Goal: Register for event/course

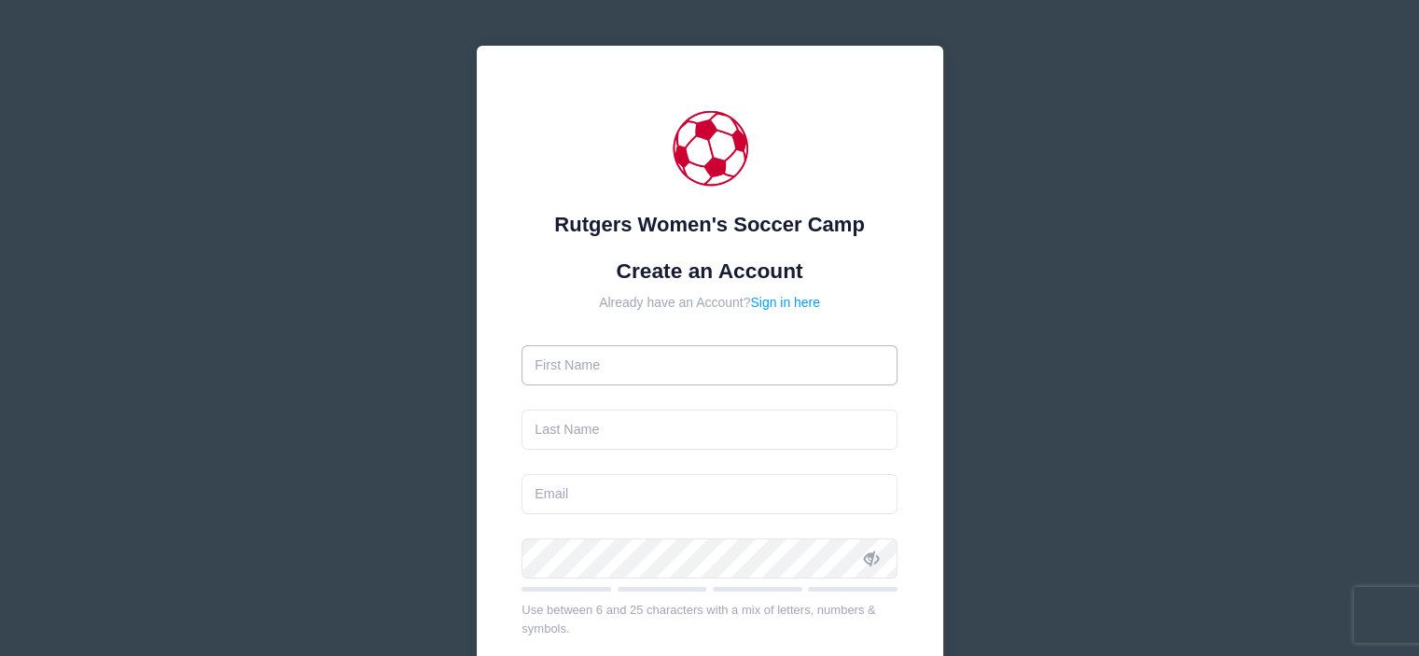
click at [720, 354] on input "text" at bounding box center [710, 365] width 376 height 40
type input "Michelle"
type input "Bacchetta"
type input "serram83@yahoo.com"
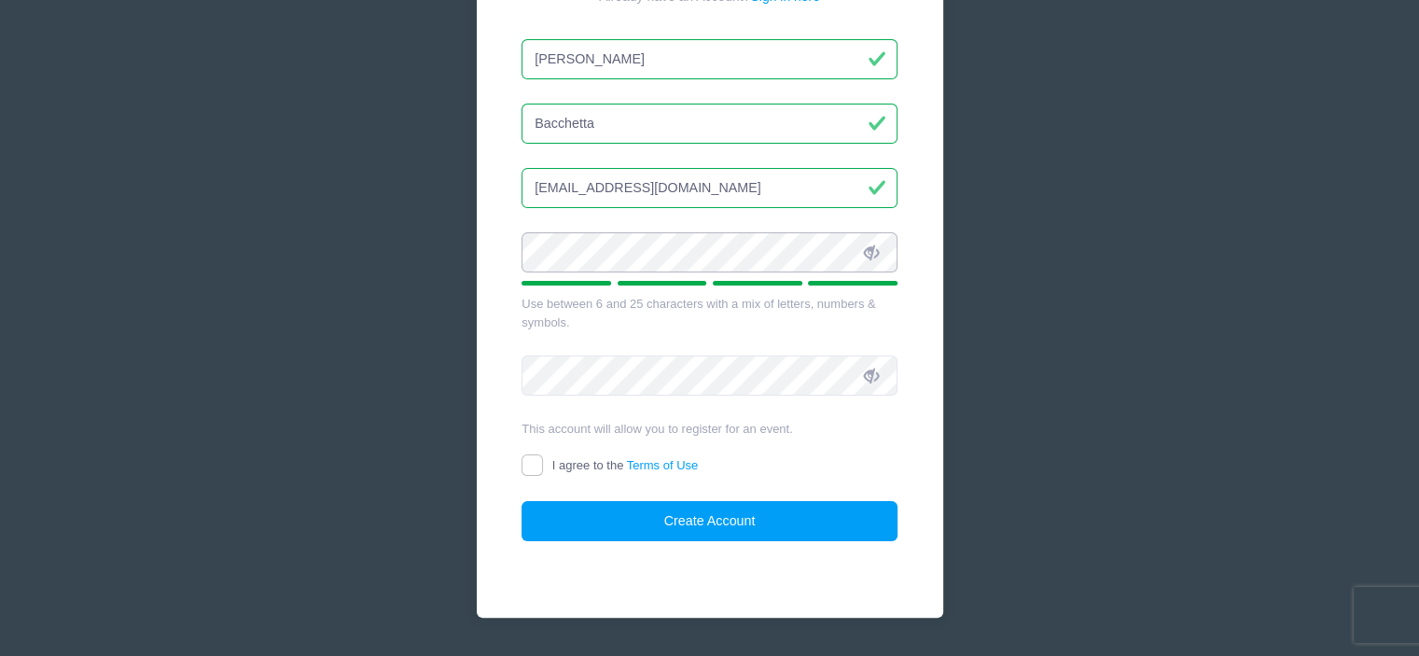
scroll to position [311, 0]
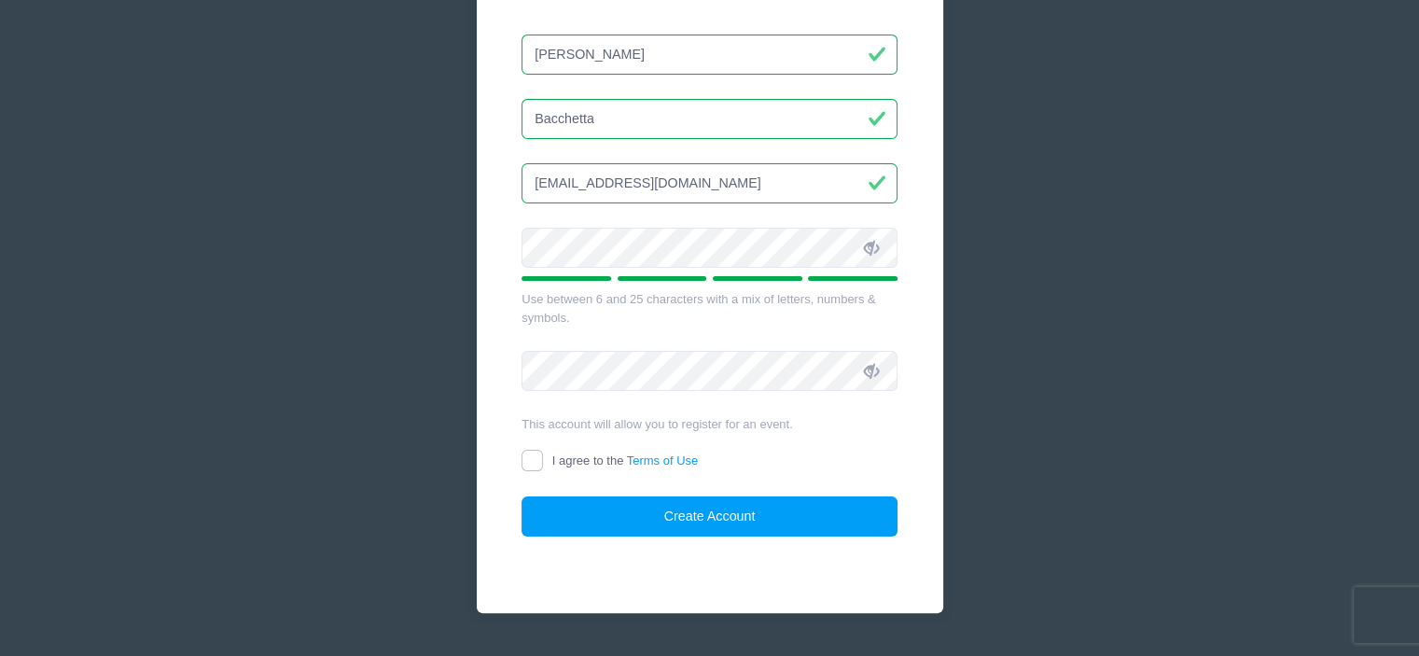
click at [548, 455] on label "I agree to the Terms of Use" at bounding box center [610, 462] width 176 height 20
click at [543, 455] on input "I agree to the Terms of Use" at bounding box center [532, 460] width 21 height 21
checkbox input "true"
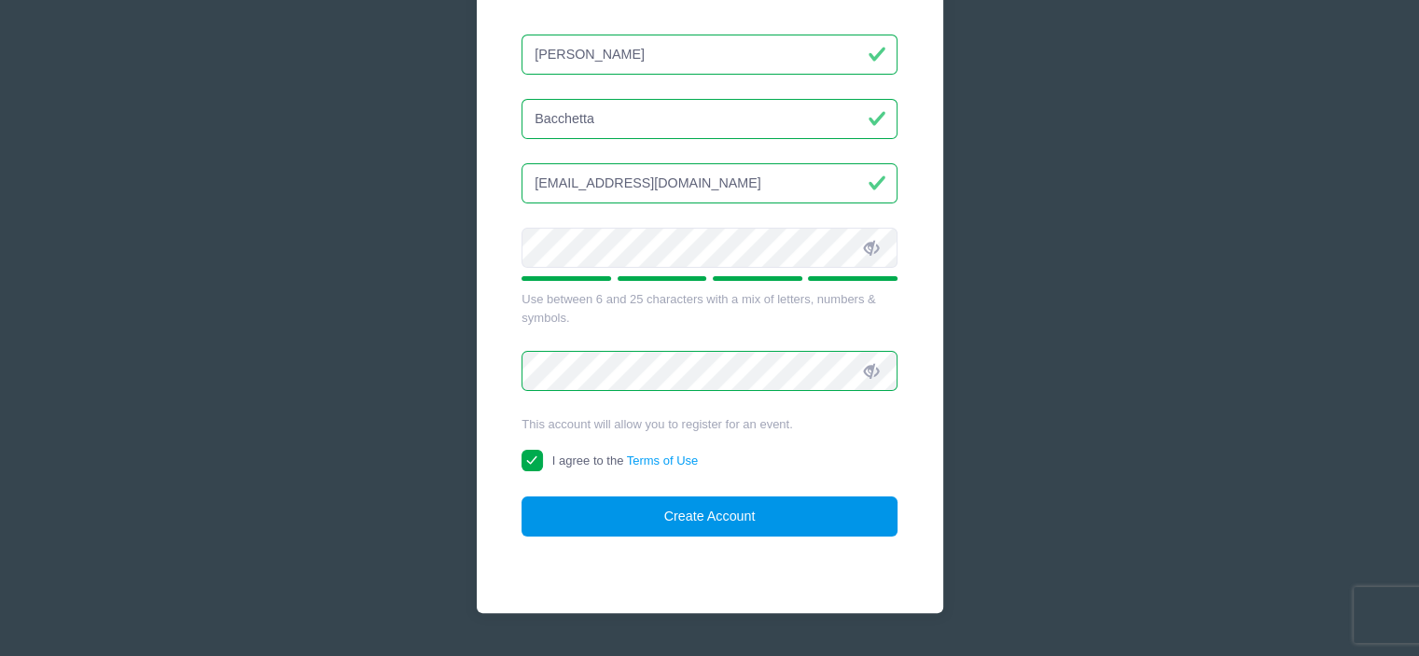
click at [810, 525] on button "Create Account" at bounding box center [710, 516] width 376 height 40
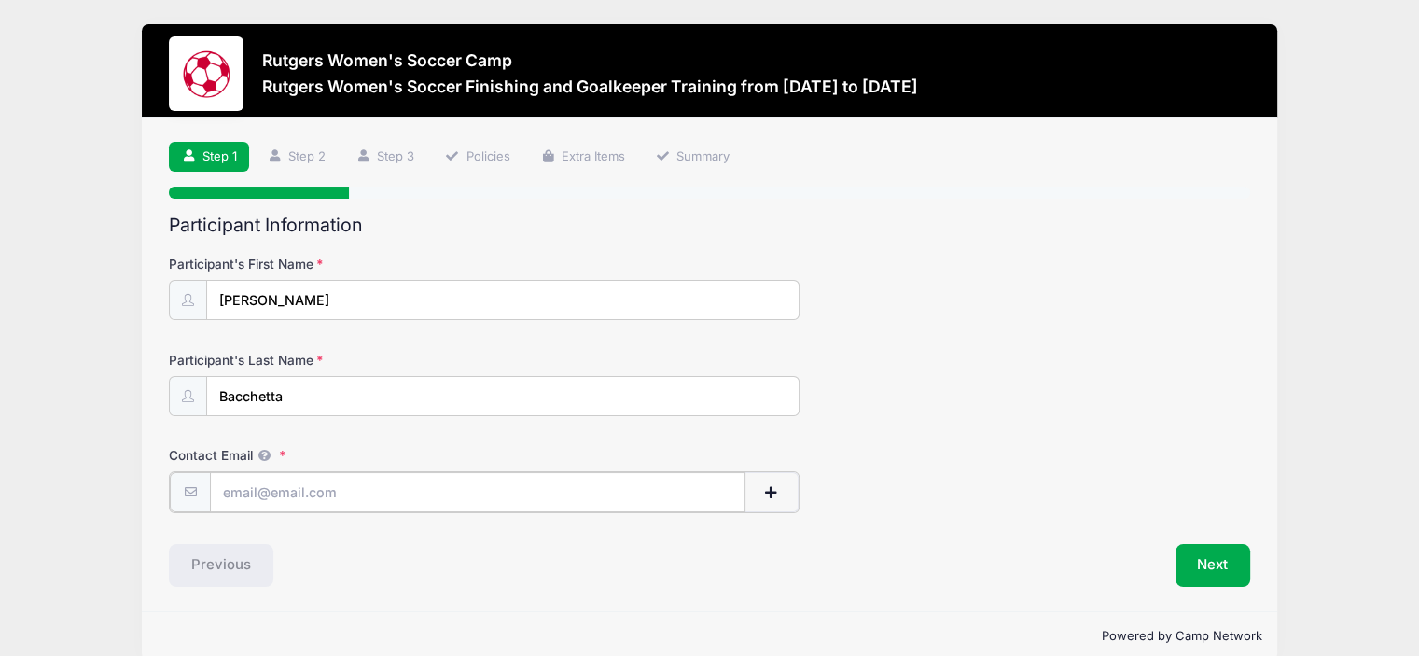
click at [368, 494] on input "Contact Email" at bounding box center [478, 492] width 536 height 40
type input "[EMAIL_ADDRESS][DOMAIN_NAME]"
click at [1206, 567] on button "Next" at bounding box center [1214, 563] width 76 height 43
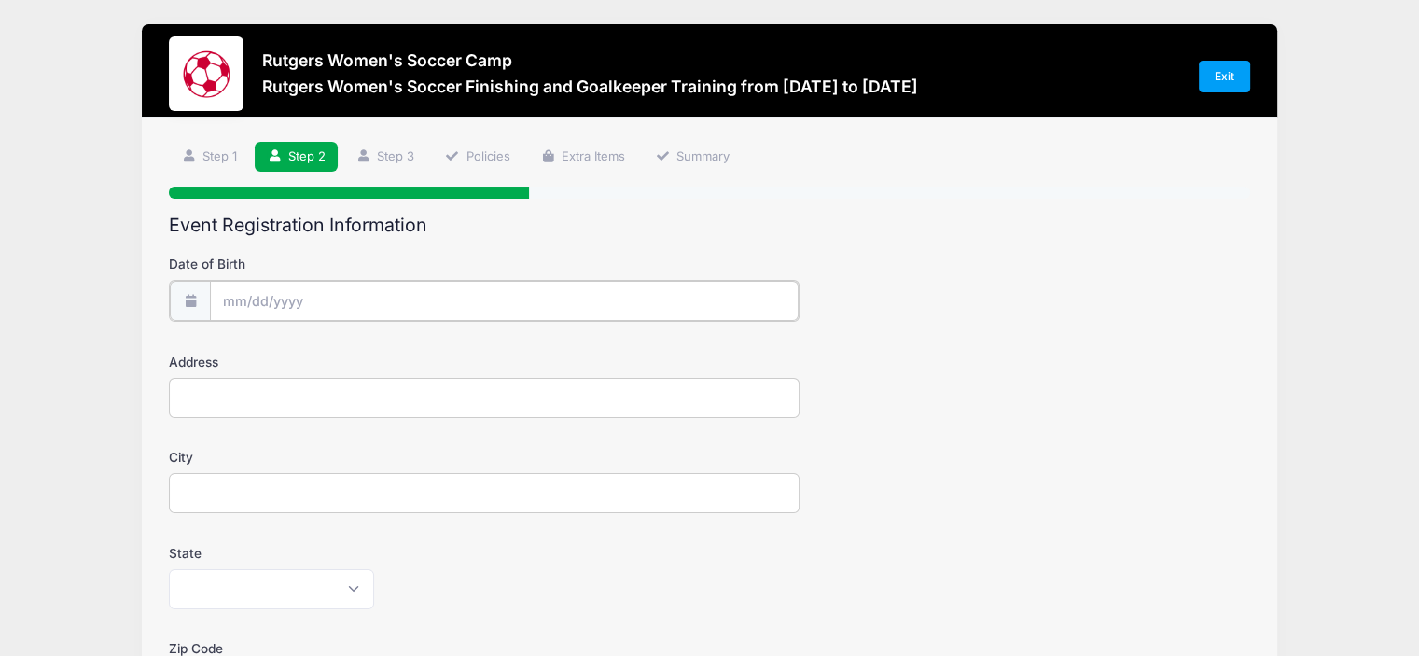
click at [295, 280] on div at bounding box center [484, 301] width 631 height 42
click at [313, 301] on input "Date of Birth" at bounding box center [505, 301] width 590 height 40
click at [402, 344] on span at bounding box center [408, 343] width 13 height 14
click at [404, 354] on span at bounding box center [408, 357] width 13 height 14
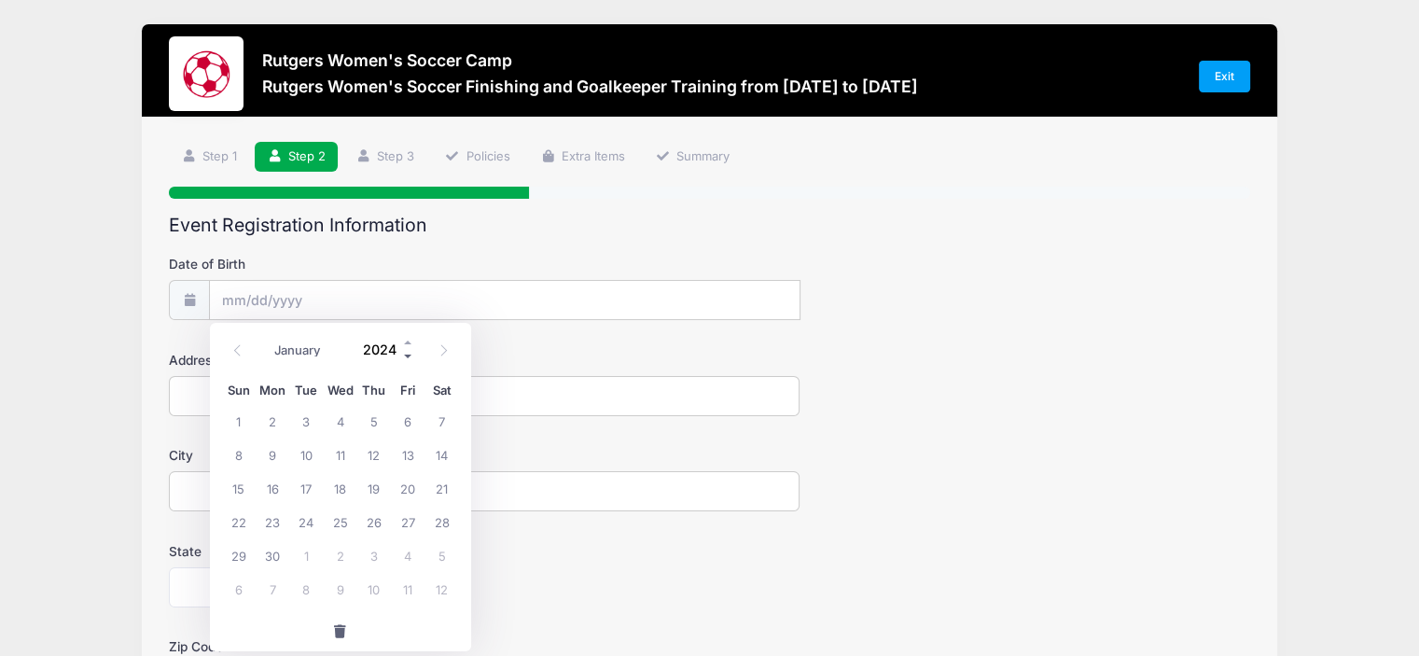
click at [404, 354] on span at bounding box center [408, 357] width 13 height 14
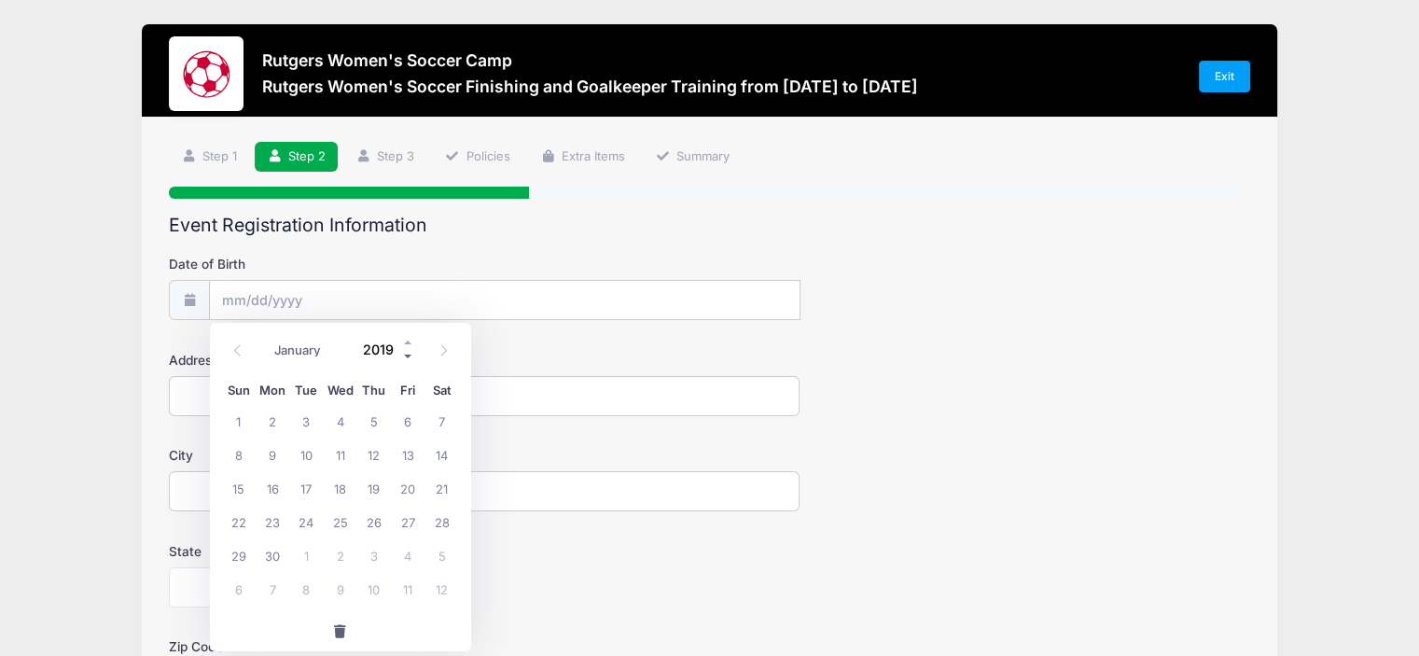
click at [404, 354] on span at bounding box center [408, 357] width 13 height 14
type input "2015"
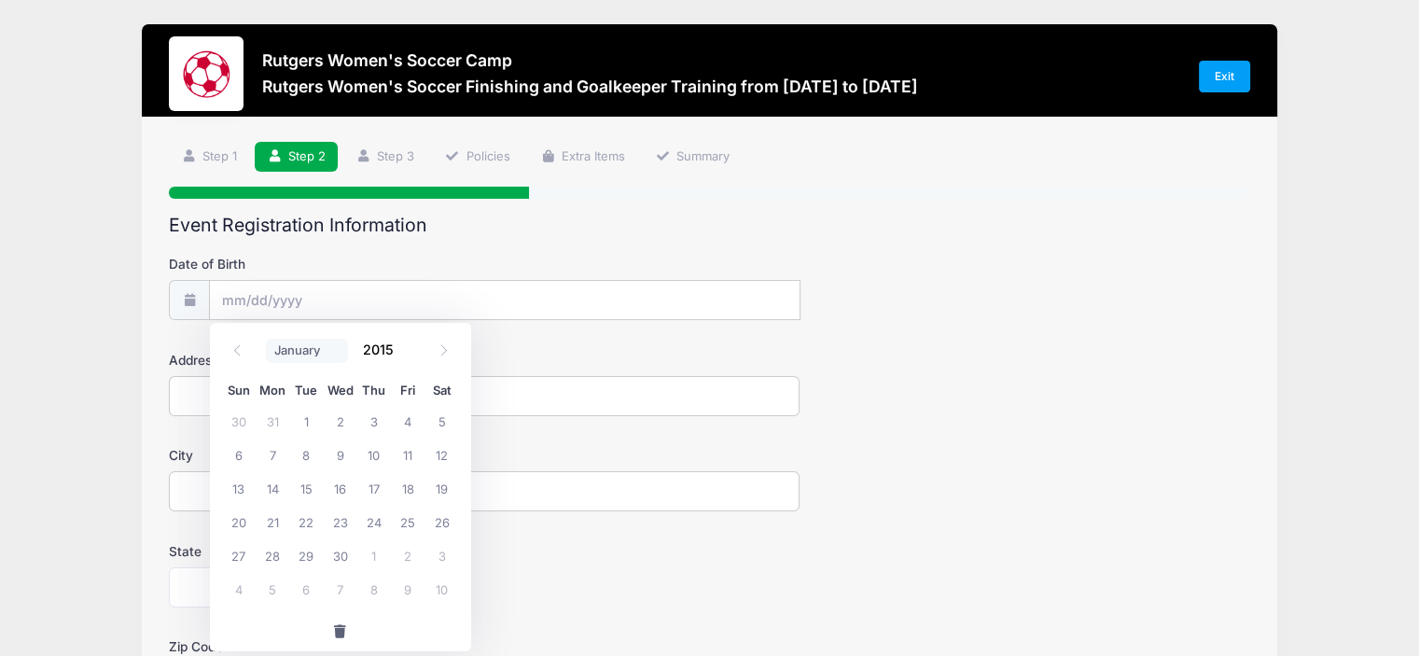
click at [283, 355] on select "January February March April May June July August September October November De…" at bounding box center [307, 351] width 83 height 24
select select "4"
click at [266, 339] on select "January February March April May June July August September October November De…" at bounding box center [307, 351] width 83 height 24
click at [369, 552] on span "28" at bounding box center [374, 555] width 34 height 34
type input "[DATE]"
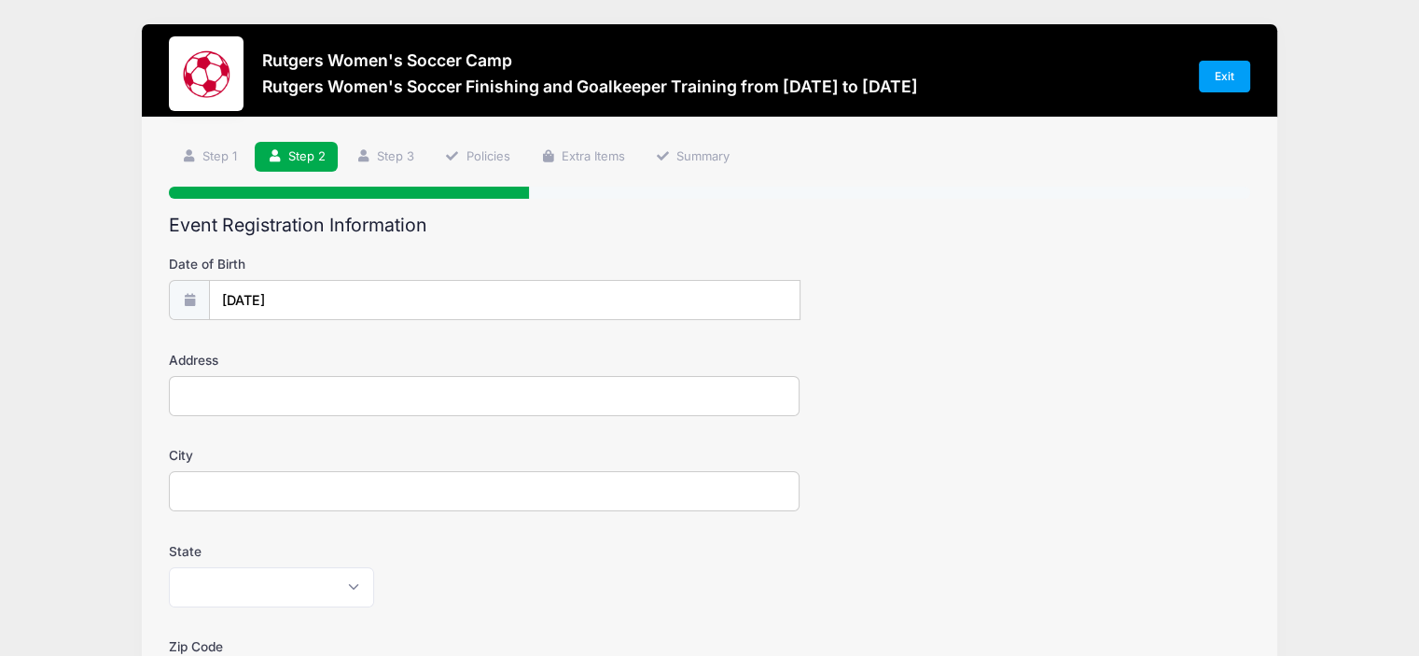
click at [238, 405] on input "Address" at bounding box center [484, 396] width 631 height 40
type input "[STREET_ADDRESS]"
click at [357, 514] on form "Date of Birth [DATE] Address [STREET_ADDRESS] City State [US_STATE] [US_STATE] …" at bounding box center [709, 654] width 1081 height 799
click at [341, 495] on input "City" at bounding box center [484, 491] width 631 height 40
type input "Manalapan"
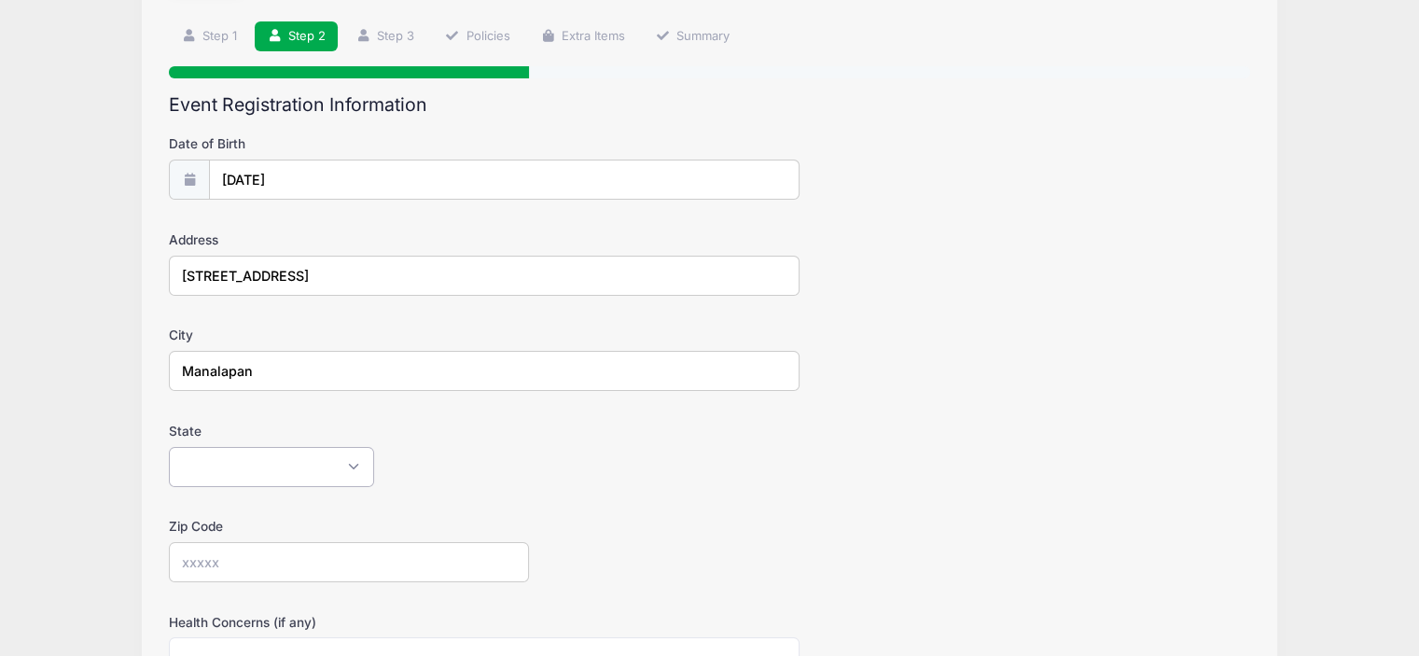
scroll to position [155, 0]
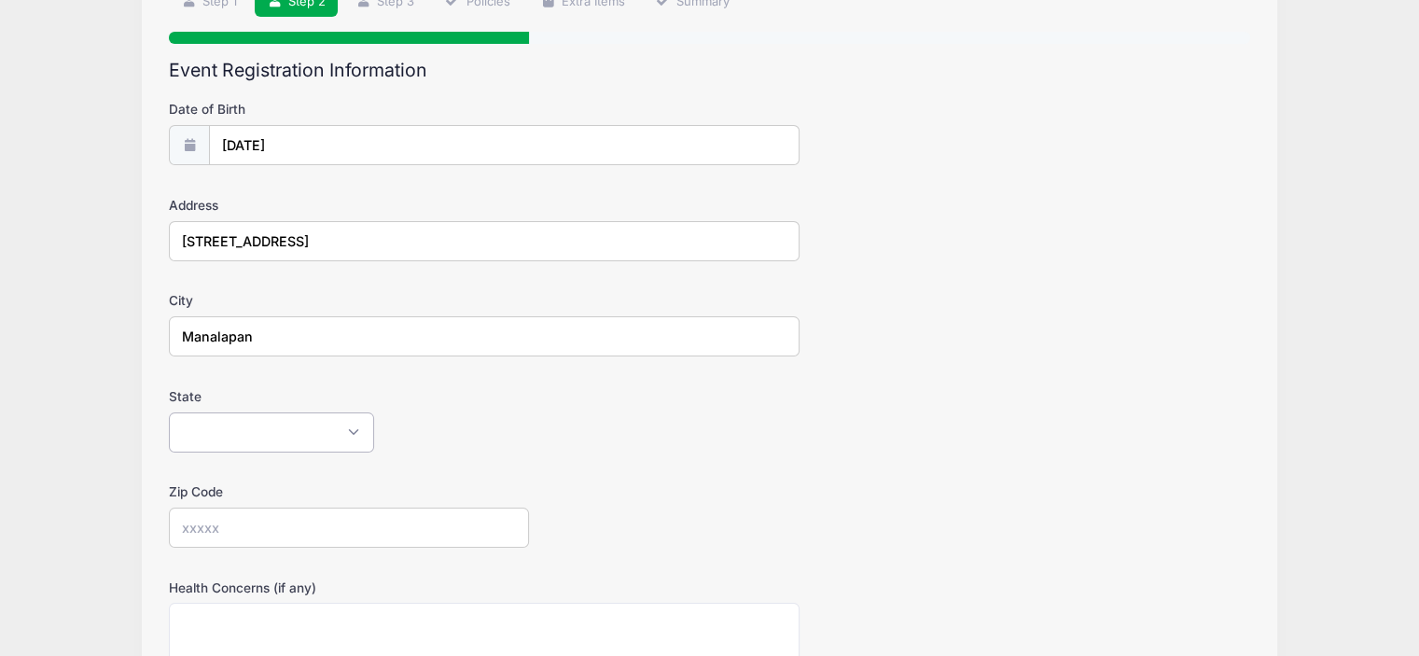
click at [261, 414] on select "[US_STATE] [US_STATE] [US_STATE] [US_STATE] [US_STATE] Armed Forces Africa Arme…" at bounding box center [271, 432] width 205 height 40
select select "NJ"
click at [169, 412] on select "[US_STATE] [US_STATE] [US_STATE] [US_STATE] [US_STATE] Armed Forces Africa Arme…" at bounding box center [271, 432] width 205 height 40
click at [315, 530] on input "Zip Code" at bounding box center [349, 528] width 360 height 40
type input "07726"
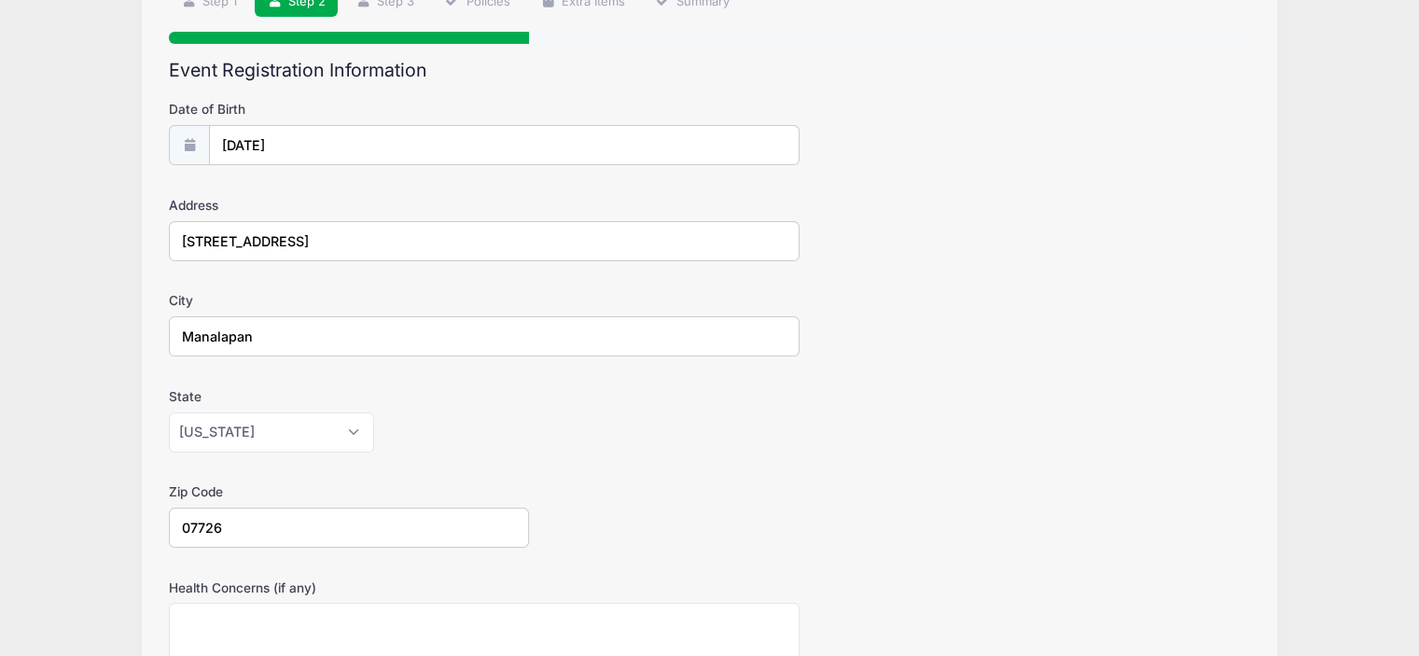
click at [978, 397] on div "State [US_STATE] [US_STATE] [US_STATE] [US_STATE] [US_STATE] Armed Forces Afric…" at bounding box center [709, 419] width 1081 height 65
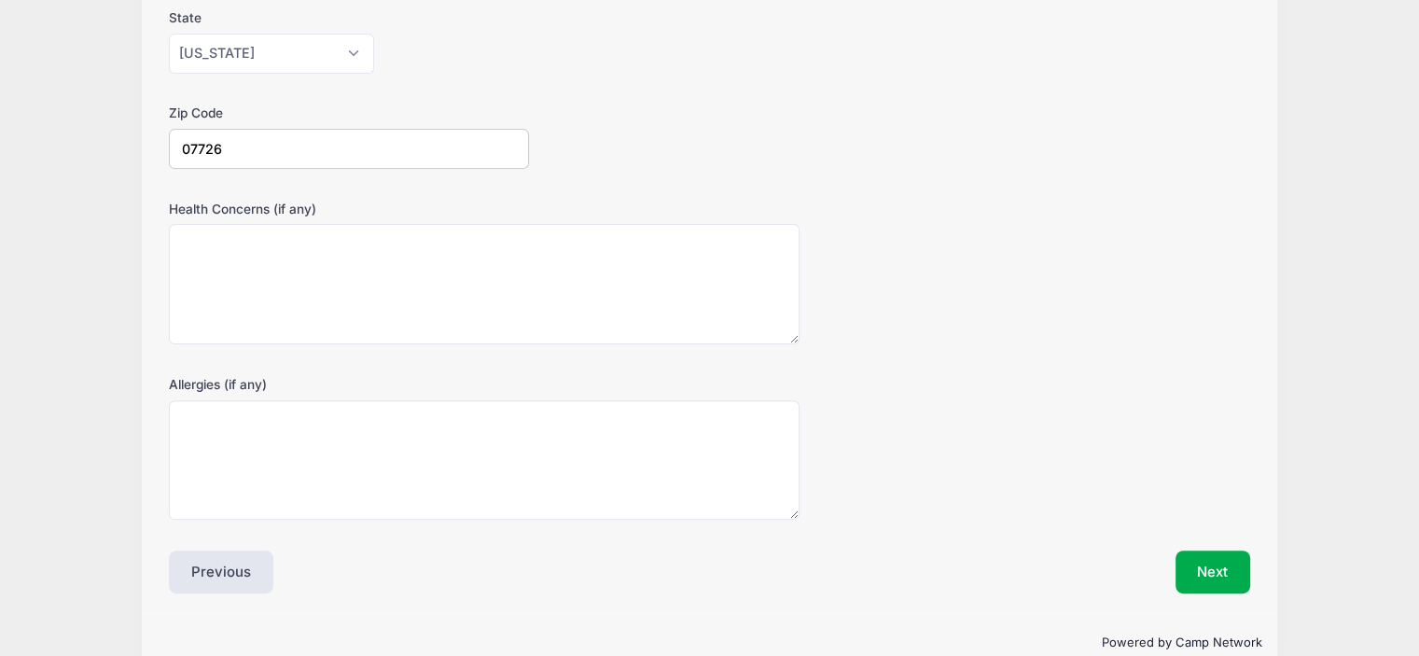
scroll to position [565, 0]
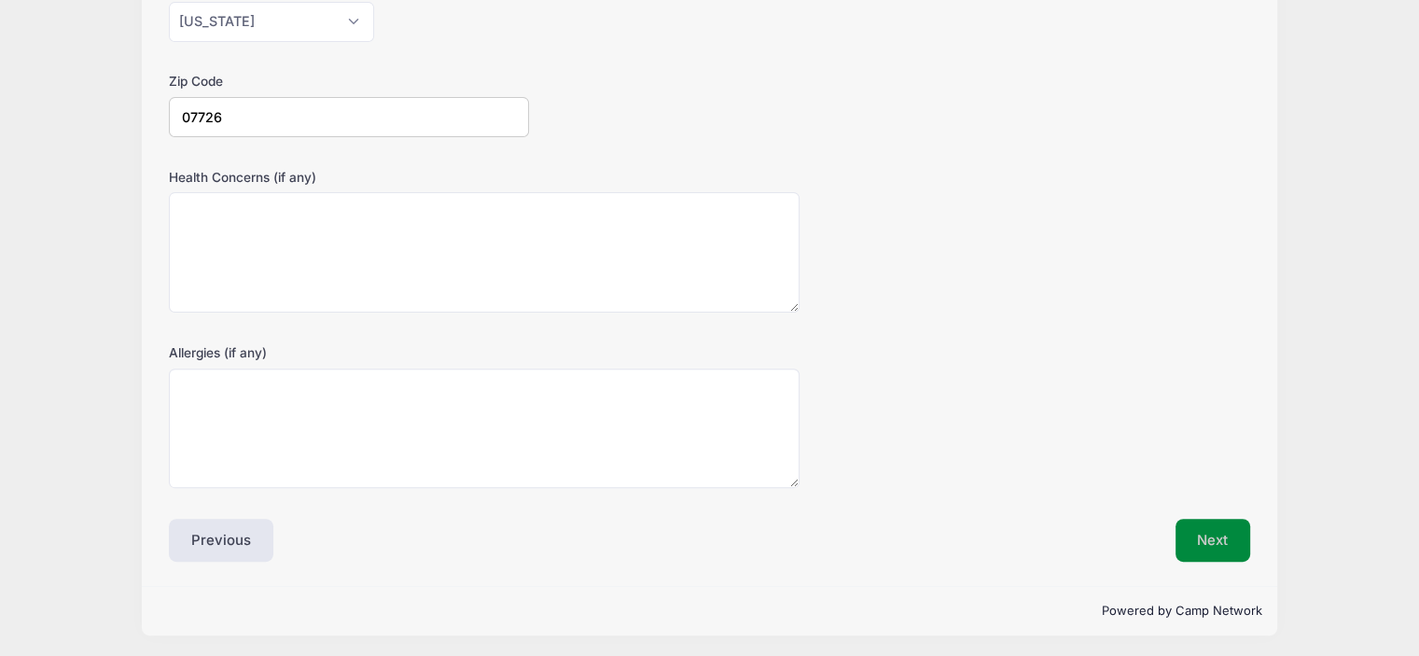
click at [1209, 531] on button "Next" at bounding box center [1214, 540] width 76 height 43
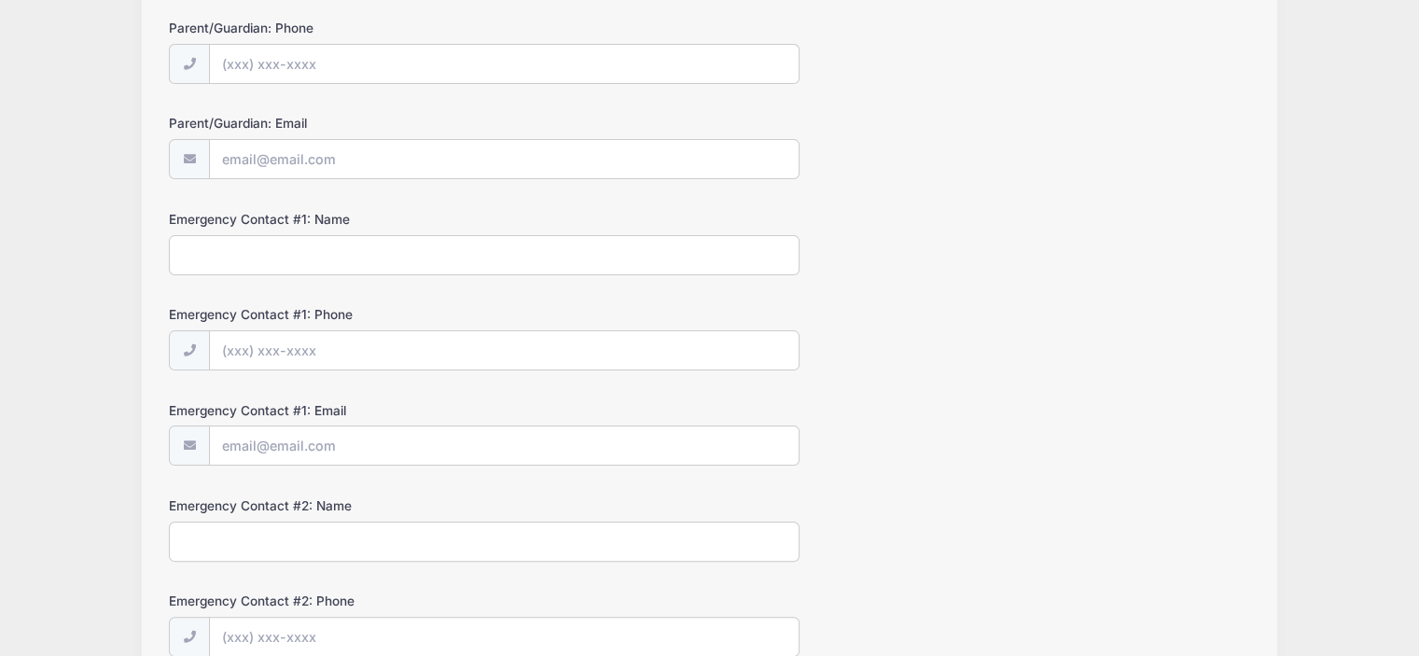
scroll to position [0, 0]
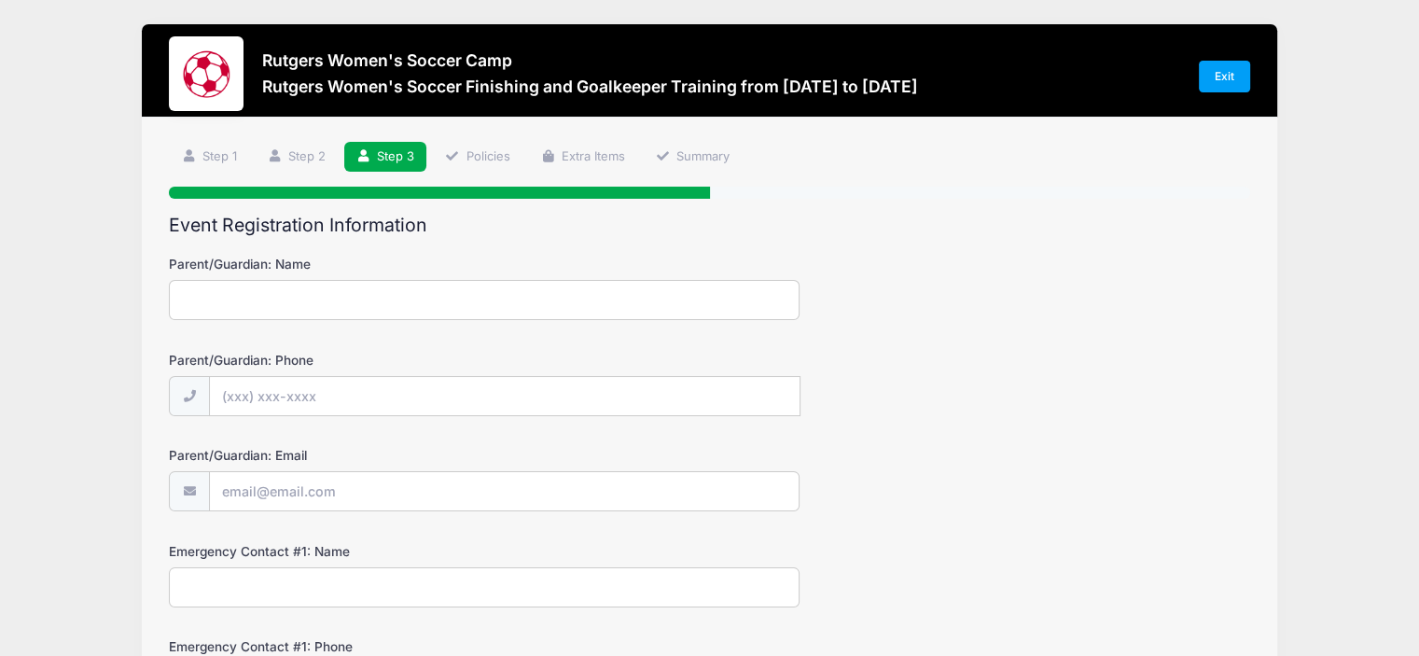
click at [257, 286] on input "Parent/Guardian: Name" at bounding box center [484, 300] width 631 height 40
type input "[PERSON_NAME]"
type input "[PHONE_NUMBER]"
type input "[EMAIL_ADDRESS][DOMAIN_NAME]"
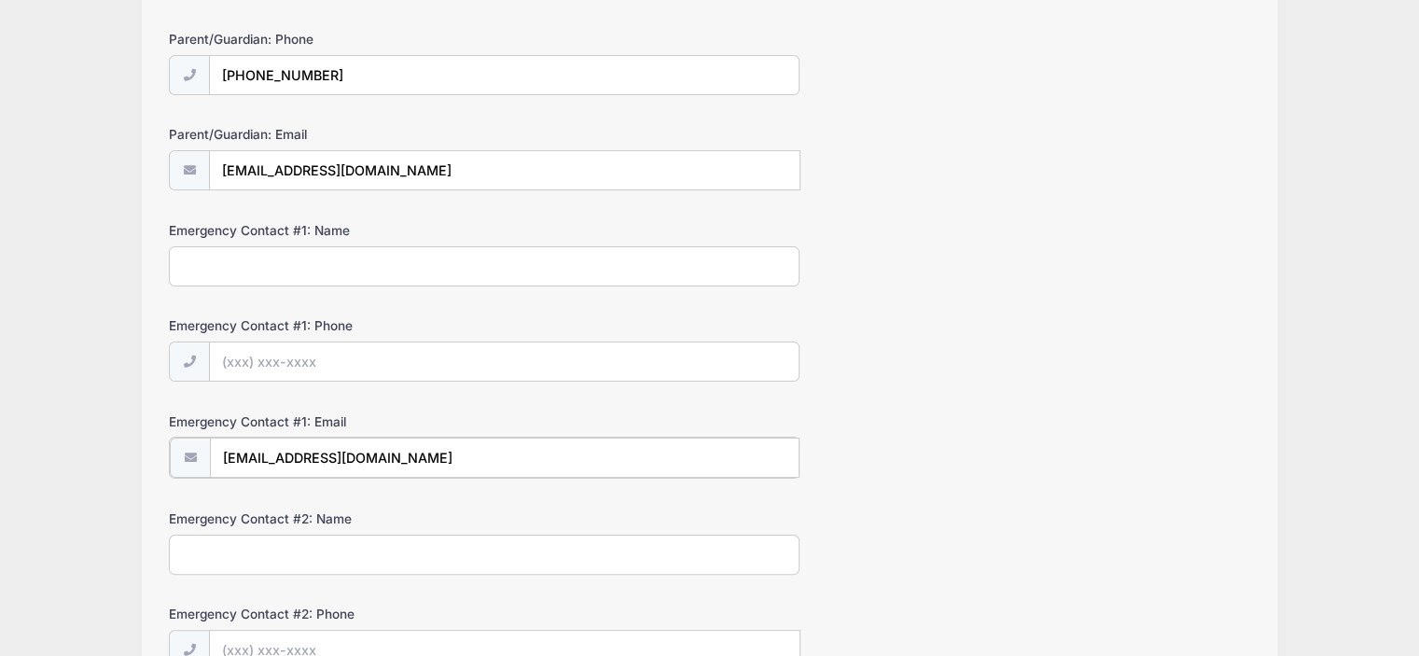
scroll to position [292, 0]
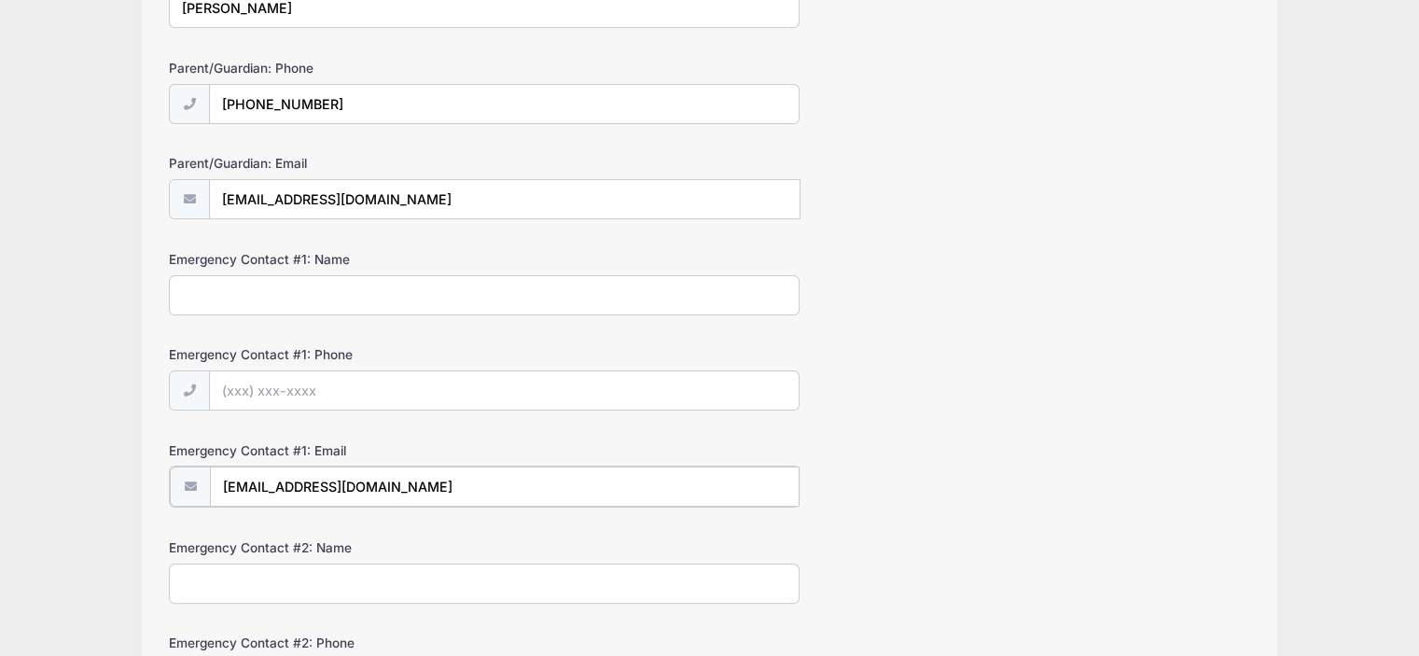
drag, startPoint x: 392, startPoint y: 480, endPoint x: 224, endPoint y: 477, distance: 168.0
click at [389, 482] on input "[EMAIL_ADDRESS][DOMAIN_NAME]" at bounding box center [505, 486] width 590 height 40
drag, startPoint x: 224, startPoint y: 477, endPoint x: 155, endPoint y: 478, distance: 69.0
click at [155, 478] on div "Step 3 /7 Step 1 Step 2 Step 3 Policies Extra Items Summary Participant Informa…" at bounding box center [710, 503] width 1136 height 1354
click at [155, 478] on div "Step 3 /7 Step 1 Step 2 Step 3 Policies Extra Items Summary Participant Informa…" at bounding box center [710, 502] width 1136 height 1352
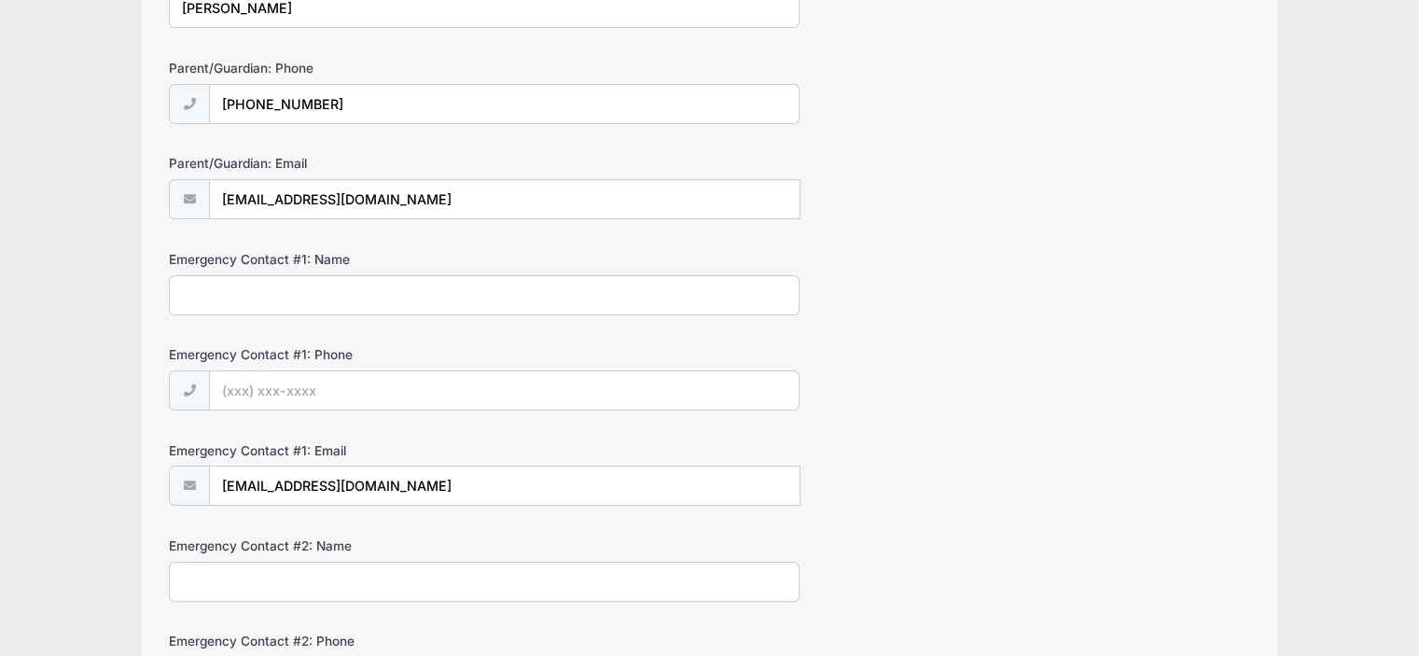
click at [309, 279] on input "Emergency Contact #1: Name" at bounding box center [484, 295] width 631 height 40
type input "[PERSON_NAME]"
type input "[PHONE_NUMBER]"
type input "[EMAIL_ADDRESS][DOMAIN_NAME]"
click at [1041, 281] on div "Emergency Contact #1: Name [PERSON_NAME]" at bounding box center [709, 282] width 1081 height 65
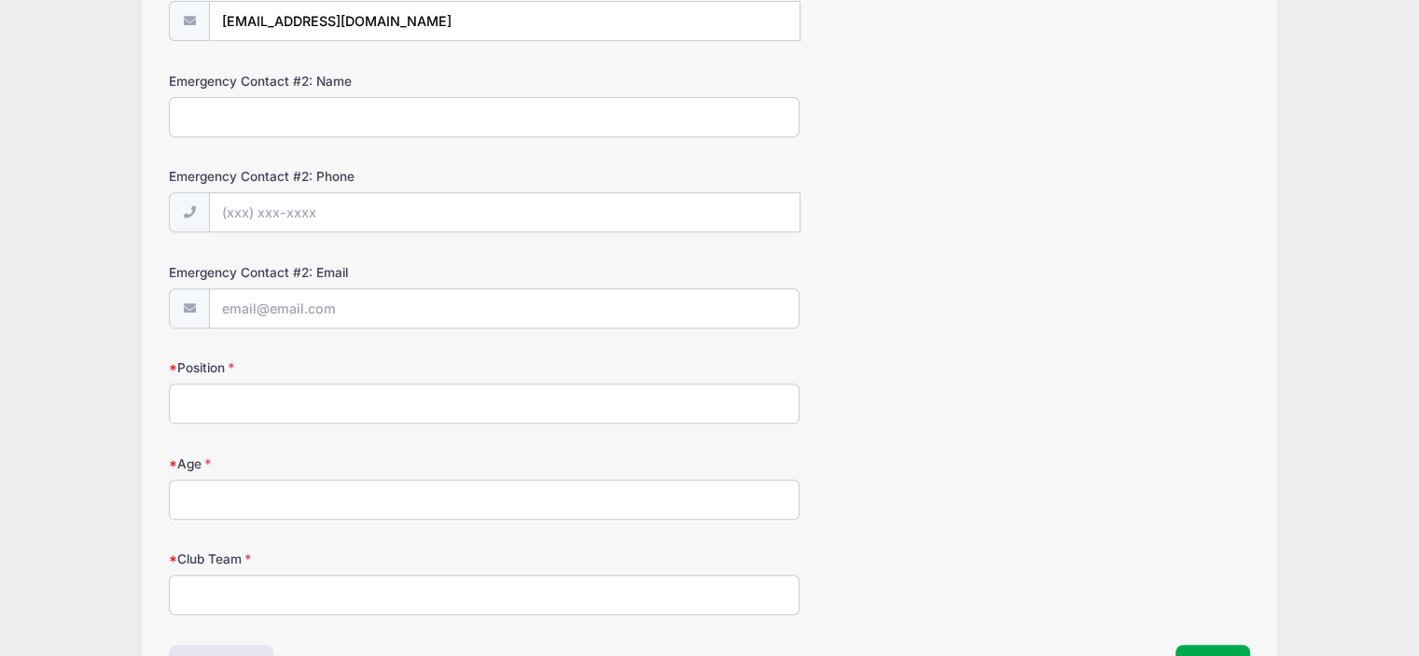
scroll to position [758, 0]
click at [277, 402] on input "Position" at bounding box center [484, 402] width 631 height 40
type input "Winger/Forward/Defense"
click at [291, 494] on input "Age" at bounding box center [484, 498] width 631 height 40
type input "10"
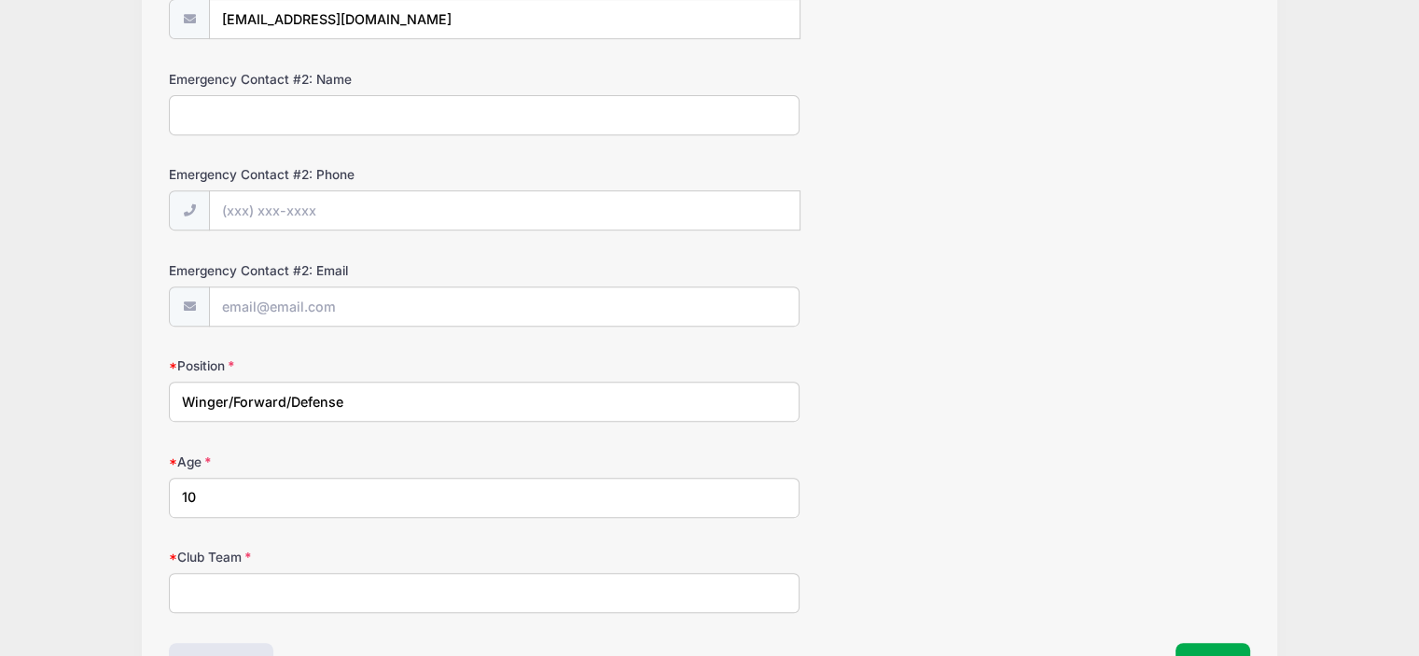
click at [87, 386] on div "Rutgers Women's Soccer Camp Rutgers Women's Soccer Finishing and Goalkeeper Tra…" at bounding box center [709, 13] width 1363 height 1542
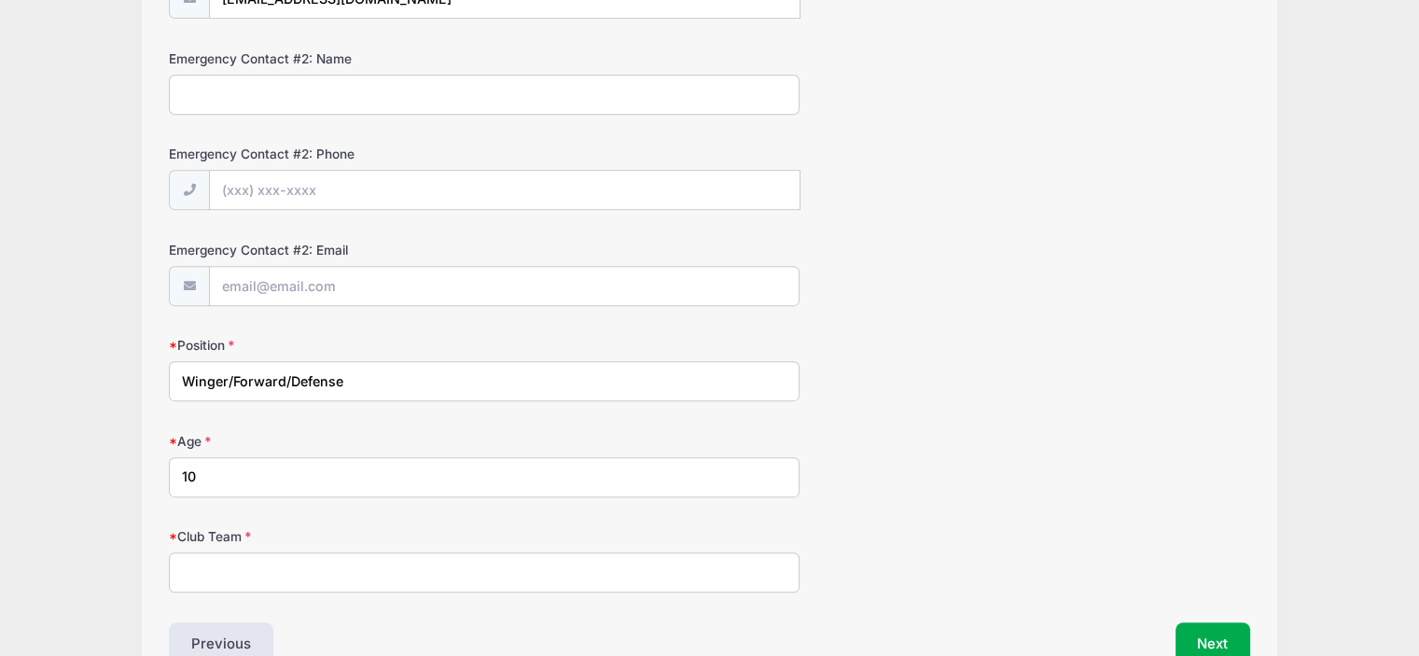
scroll to position [881, 0]
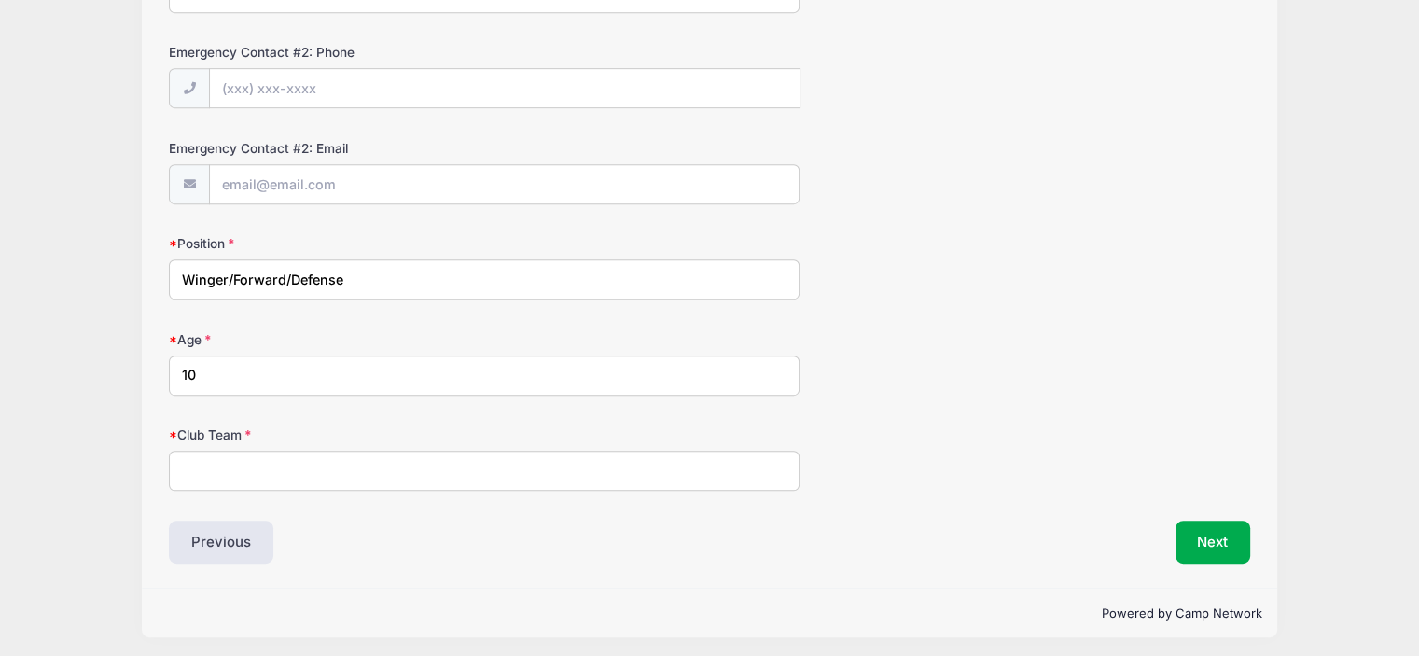
click at [282, 460] on input "Club Team" at bounding box center [484, 471] width 631 height 40
type input "PSA Monmouth"
click at [1213, 525] on button "Next" at bounding box center [1214, 542] width 76 height 43
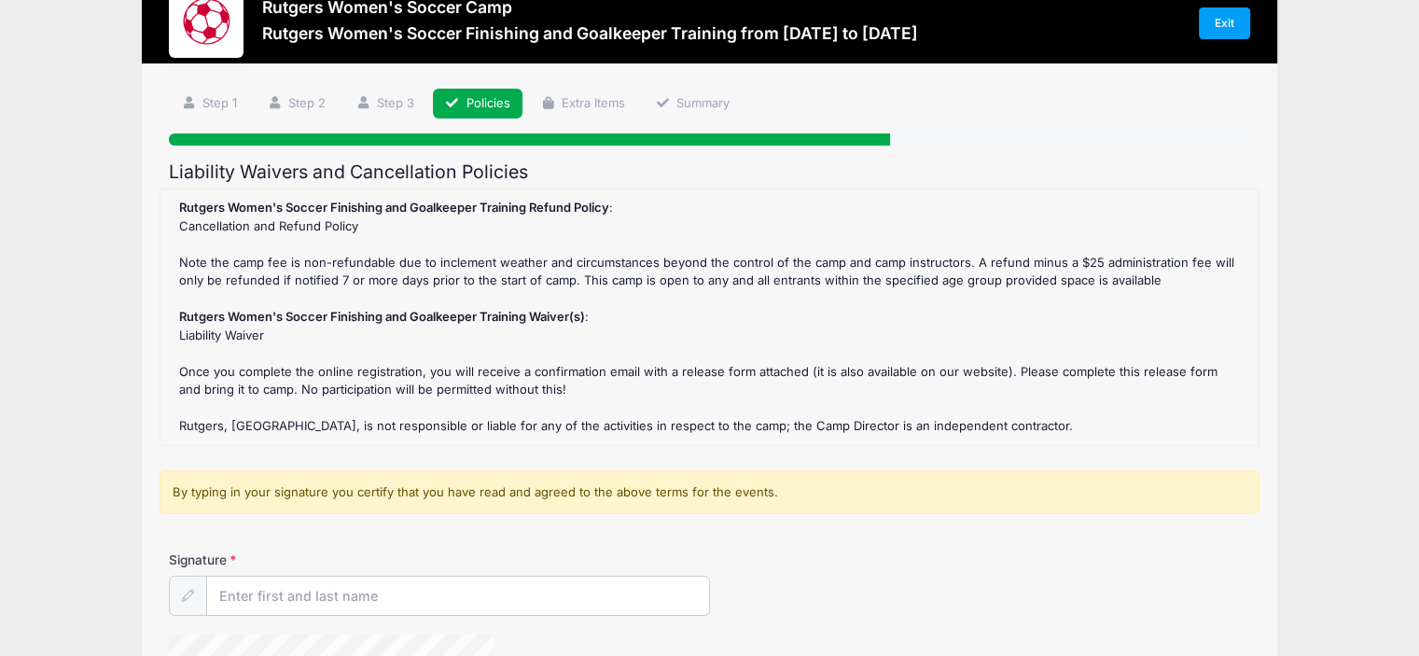
scroll to position [155, 0]
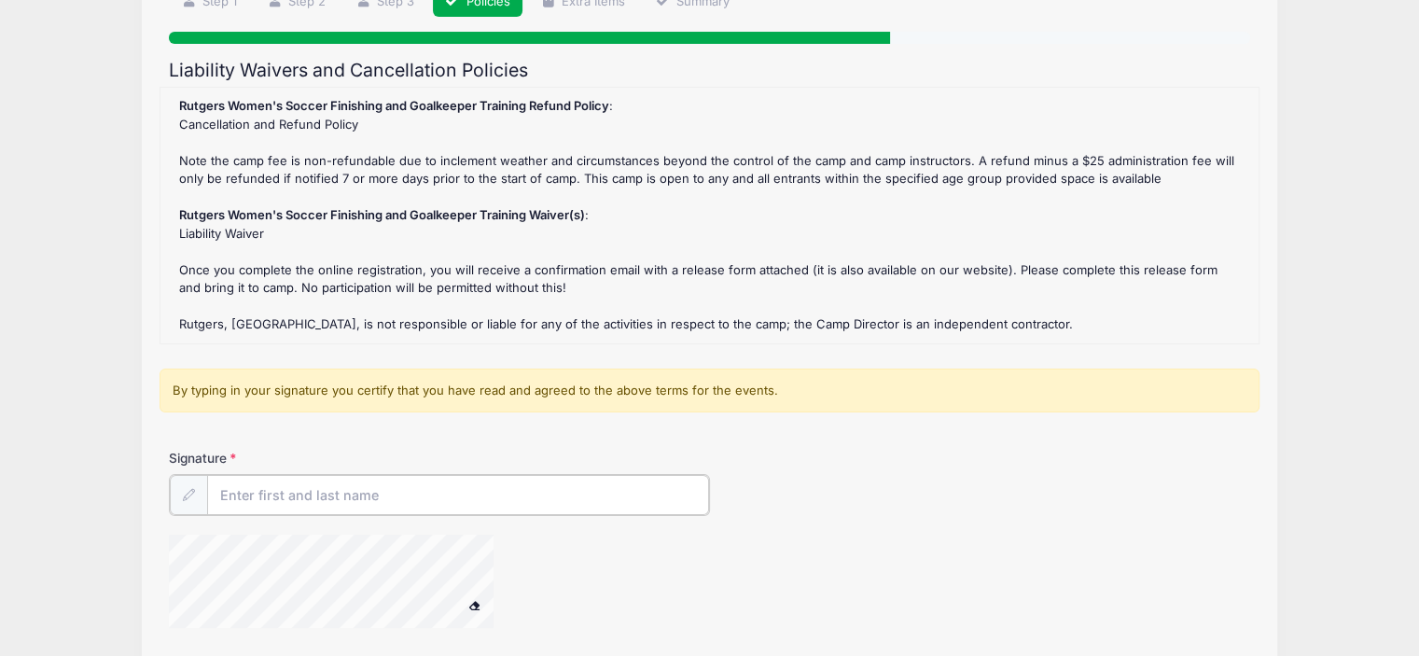
click at [304, 484] on input "Signature" at bounding box center [458, 495] width 502 height 40
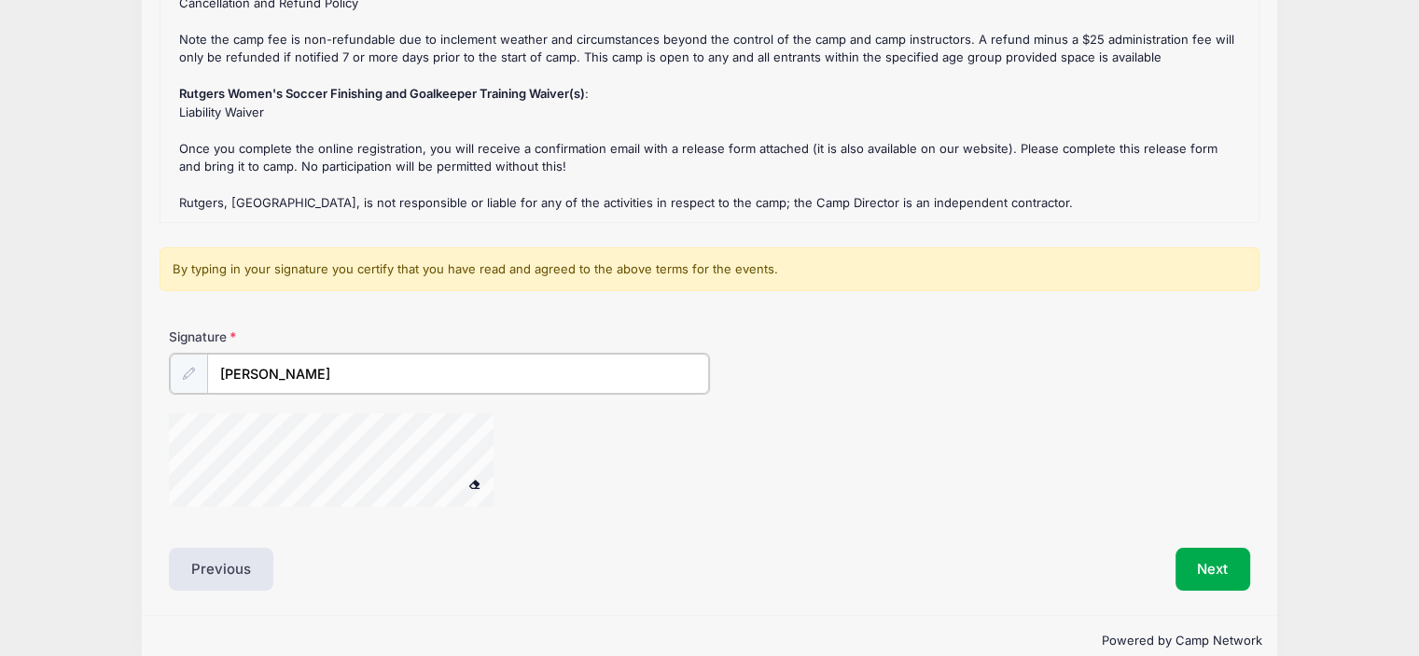
scroll to position [306, 0]
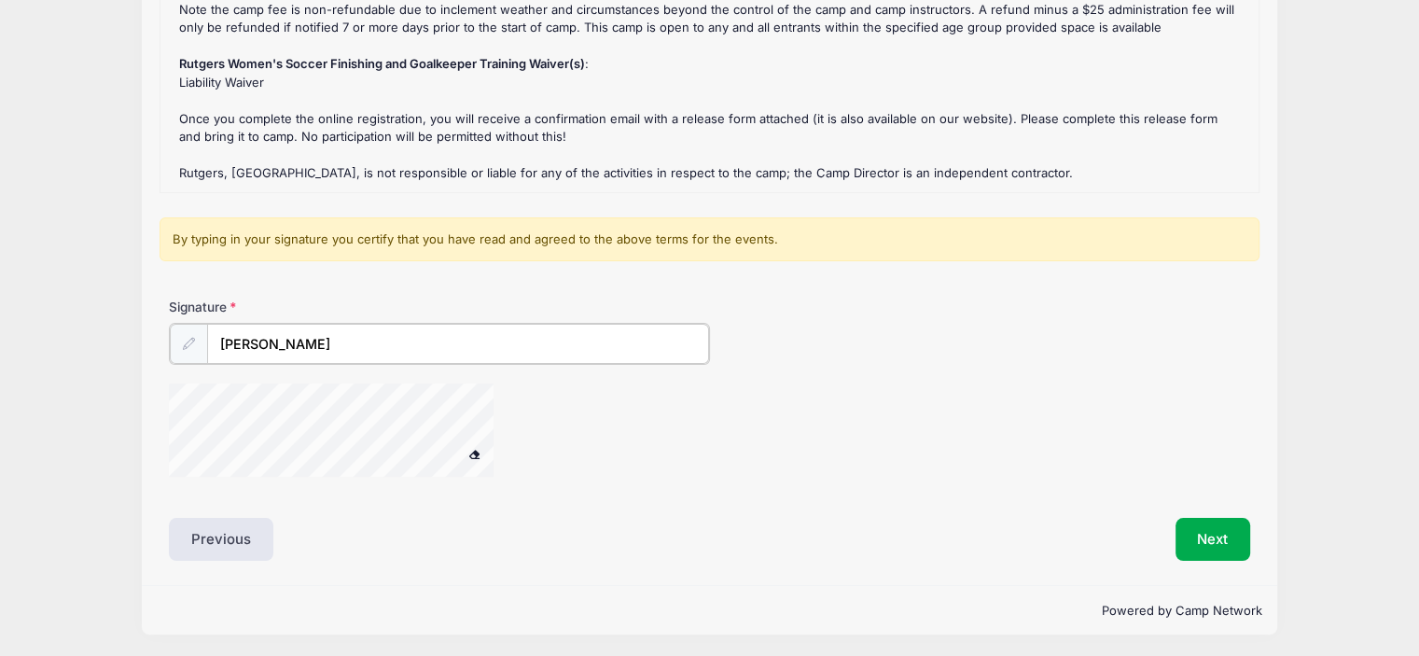
type input "[PERSON_NAME]"
click at [1217, 527] on button "Next" at bounding box center [1214, 537] width 76 height 43
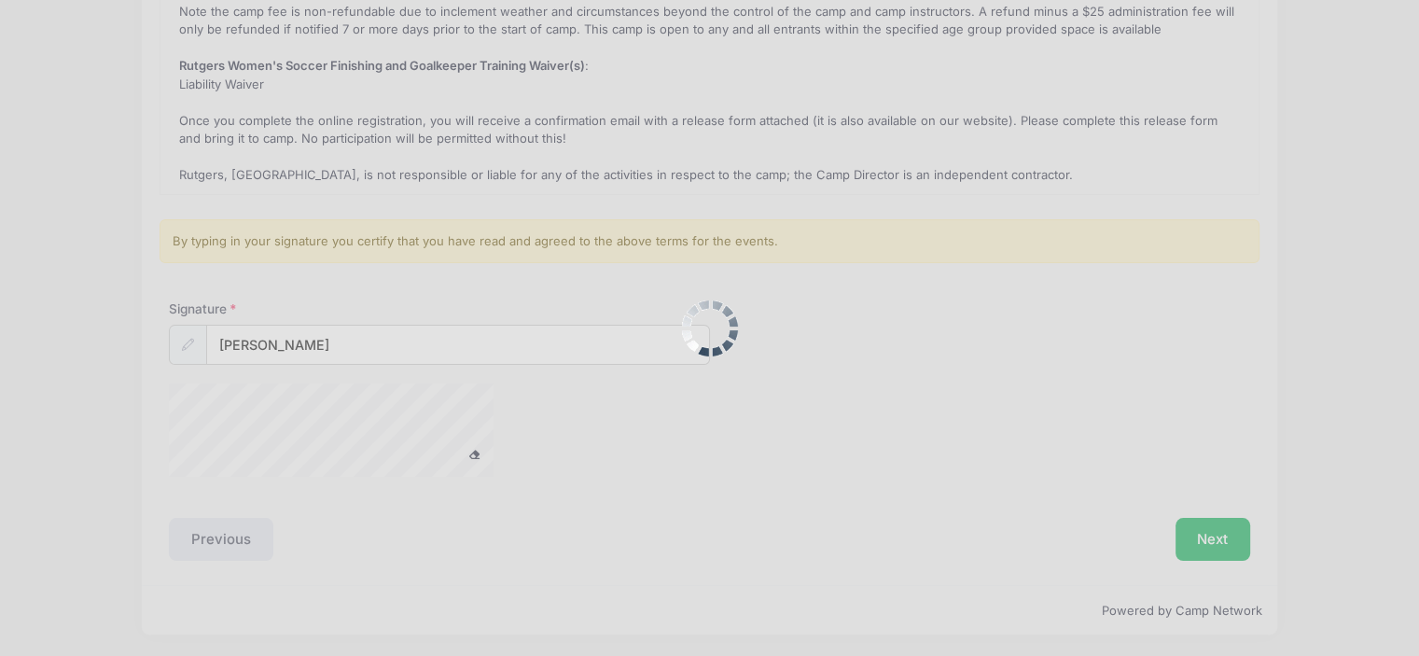
scroll to position [0, 0]
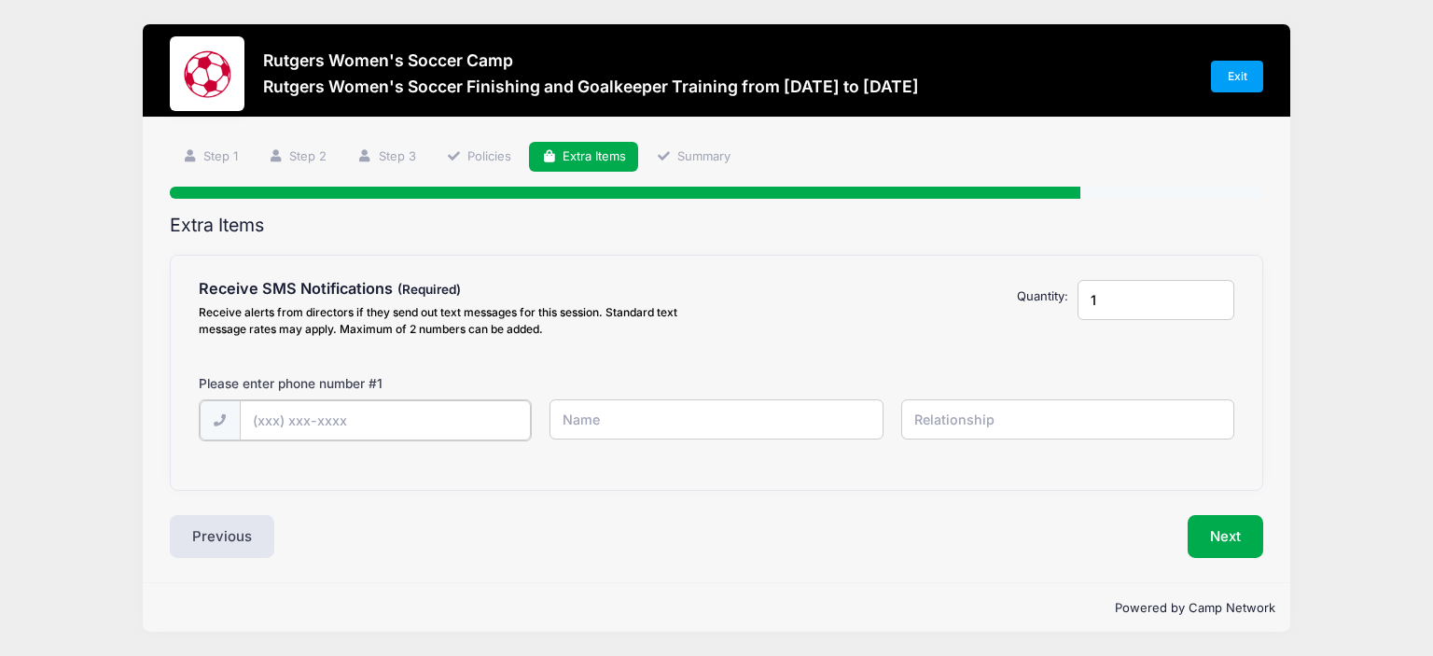
click at [363, 409] on input "text" at bounding box center [385, 420] width 291 height 40
type input "[PHONE_NUMBER]"
click at [845, 547] on div "Next" at bounding box center [995, 534] width 556 height 43
click at [614, 424] on input "text" at bounding box center [716, 419] width 333 height 40
type input "[PERSON_NAME]"
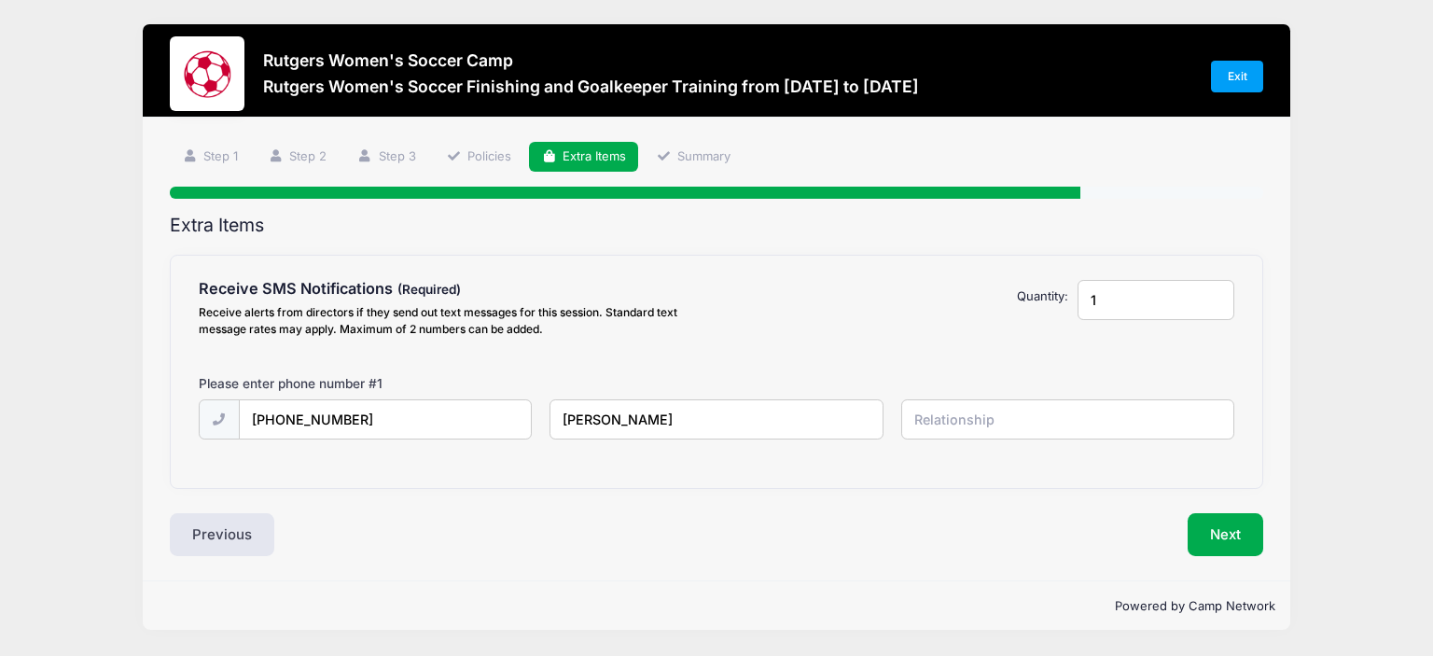
click at [981, 424] on input "text" at bounding box center [1067, 419] width 333 height 40
type input "Mother"
click at [1202, 529] on button "Next" at bounding box center [1226, 534] width 76 height 43
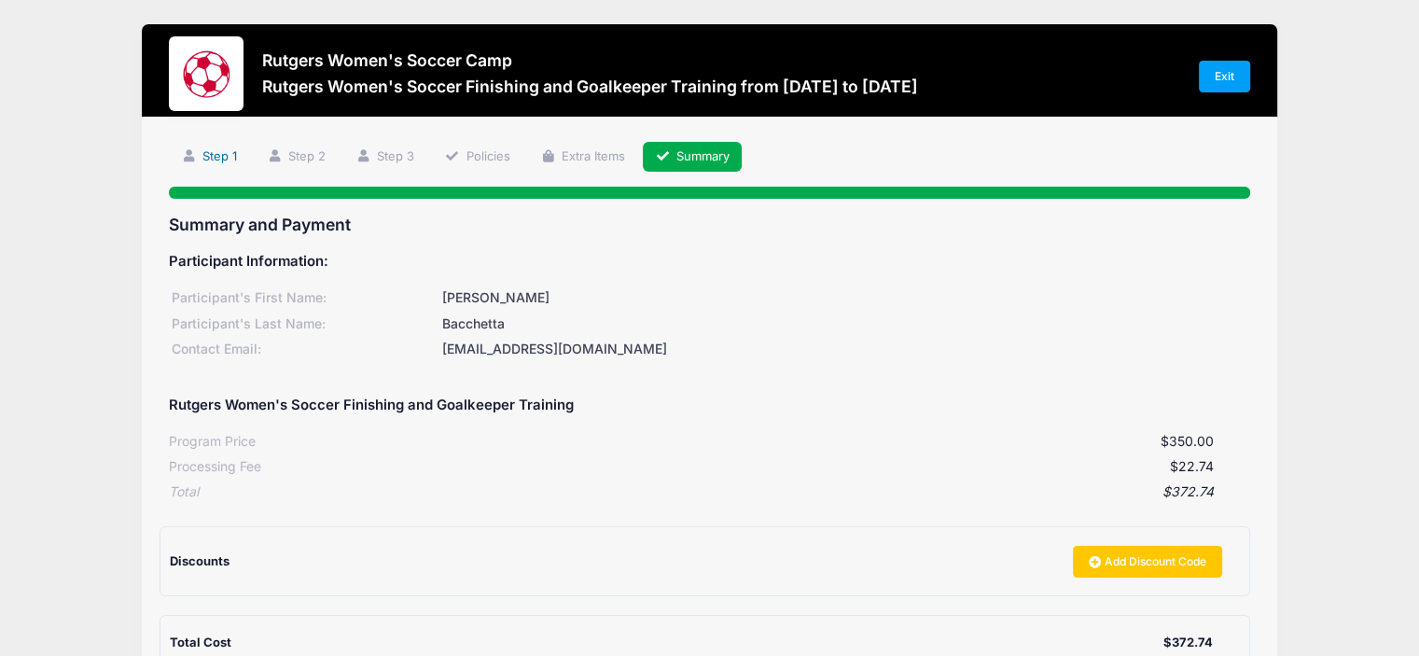
click at [220, 148] on link "Step 1" at bounding box center [209, 157] width 80 height 31
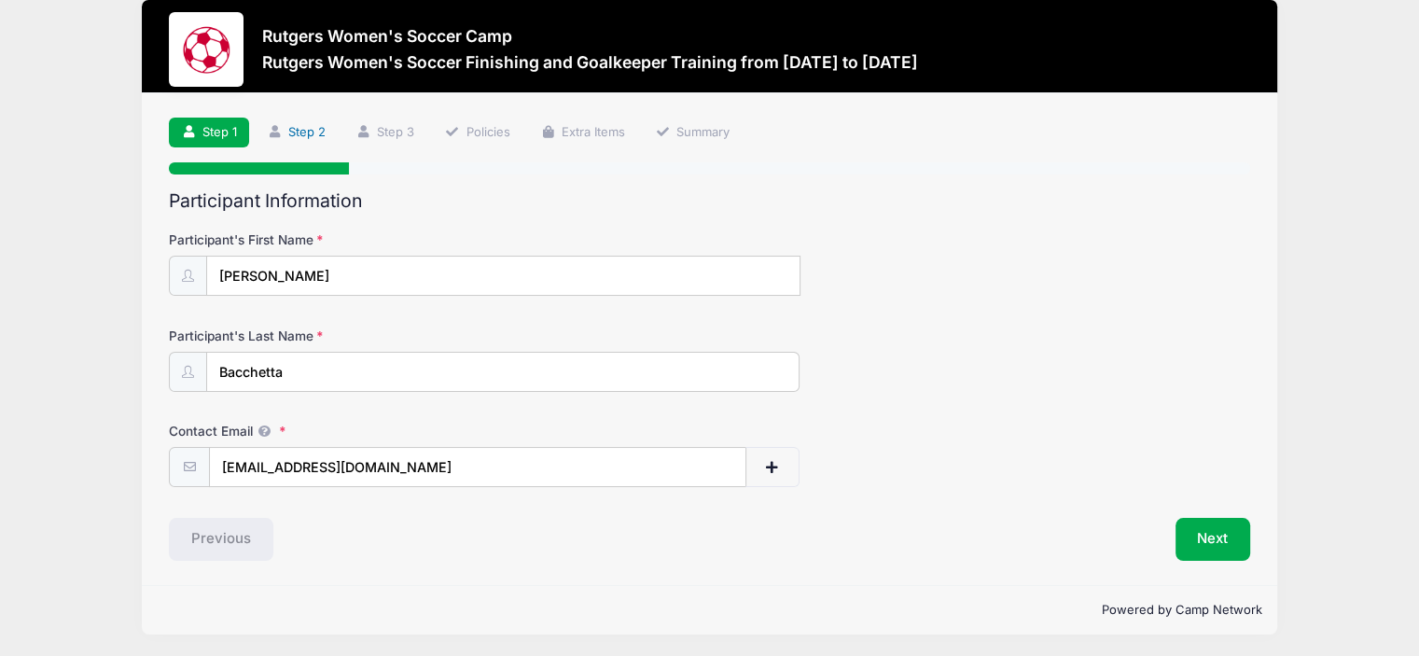
click at [289, 123] on link "Step 2" at bounding box center [296, 133] width 83 height 31
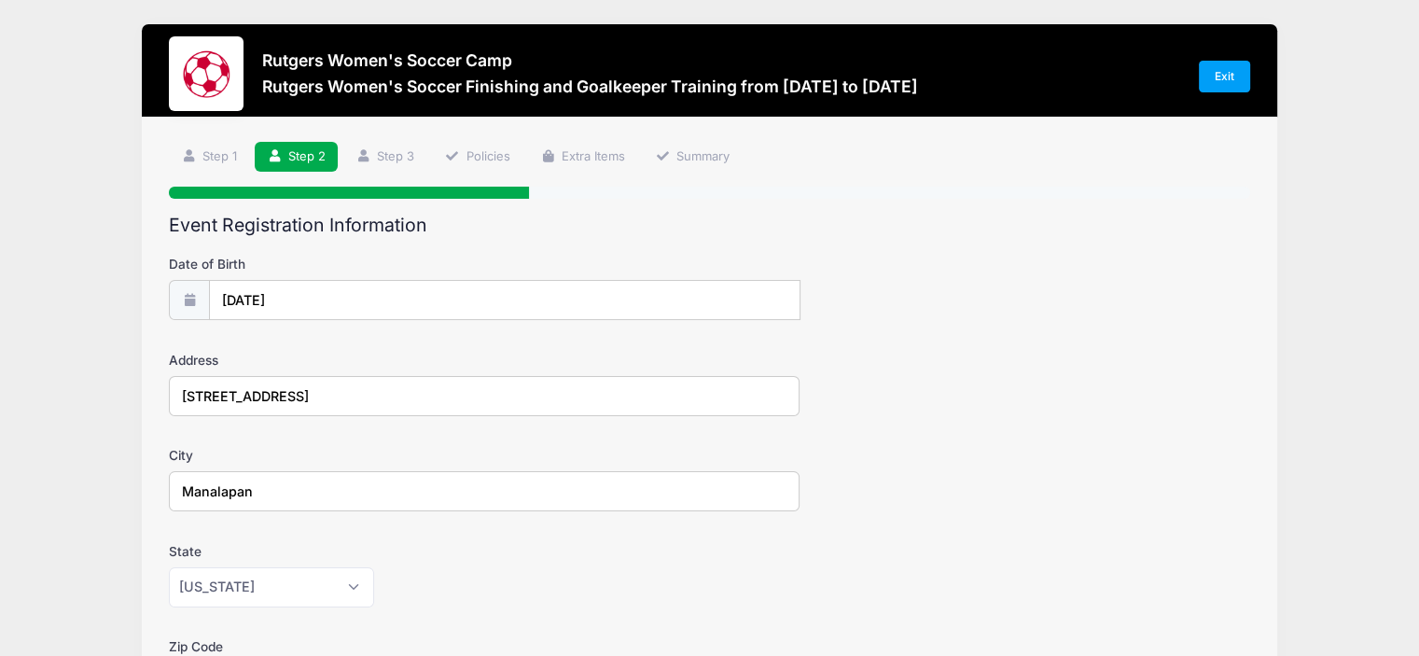
click at [221, 82] on div at bounding box center [206, 73] width 75 height 75
click at [591, 163] on link "Extra Items" at bounding box center [582, 157] width 109 height 31
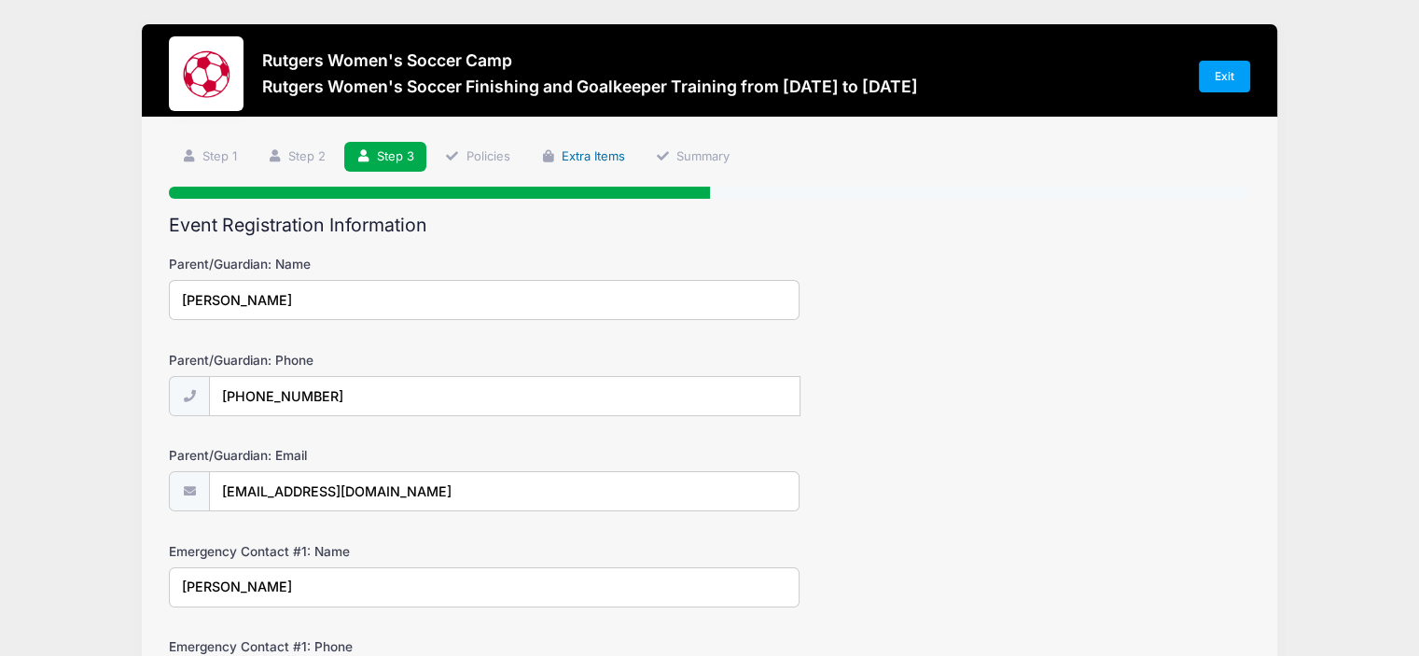
click at [582, 152] on link "Extra Items" at bounding box center [582, 157] width 109 height 31
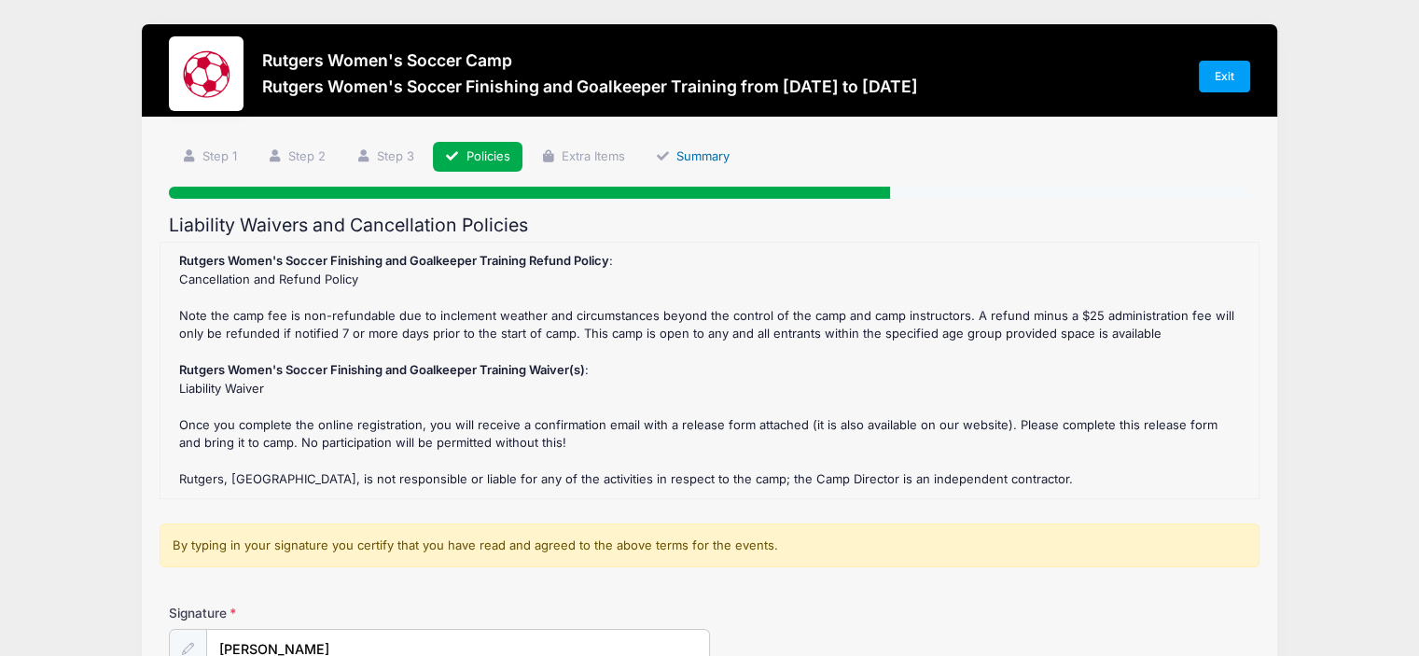
click at [700, 153] on link "Summary" at bounding box center [692, 157] width 99 height 31
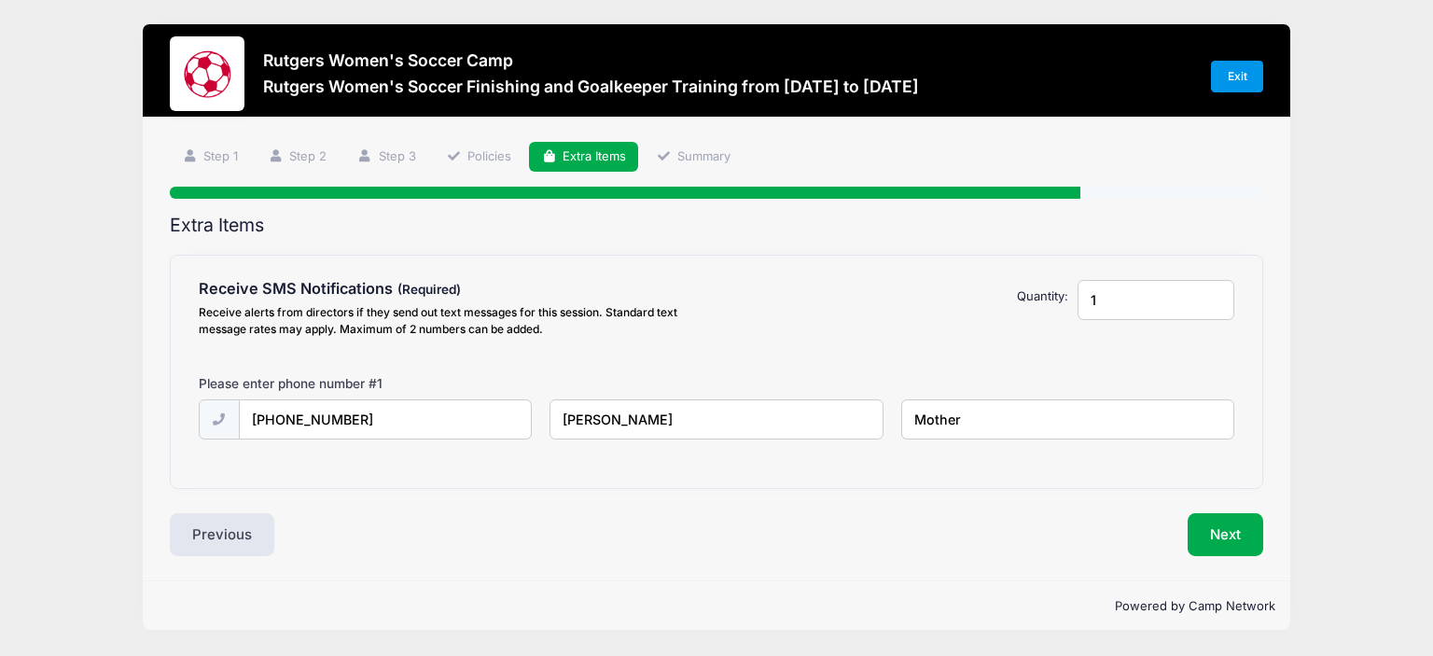
click at [1220, 77] on link "Exit" at bounding box center [1237, 77] width 52 height 32
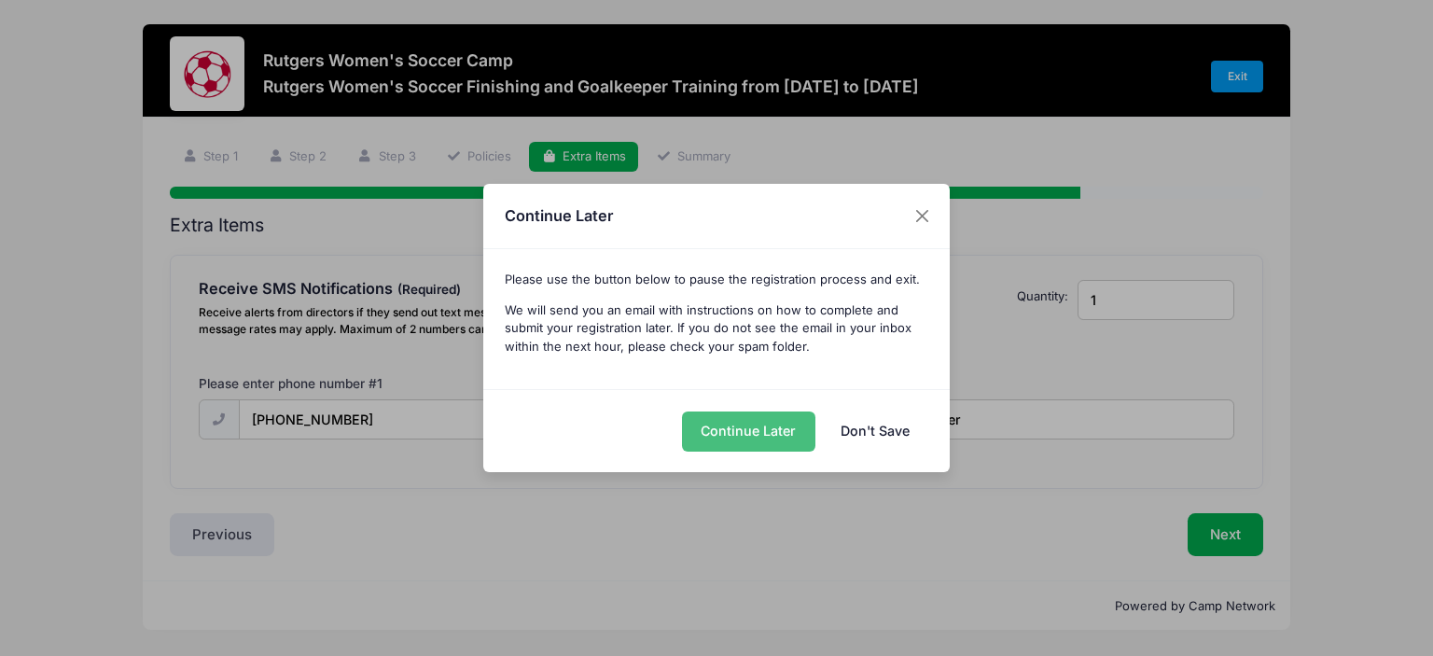
click at [765, 446] on button "Continue Later" at bounding box center [748, 431] width 133 height 40
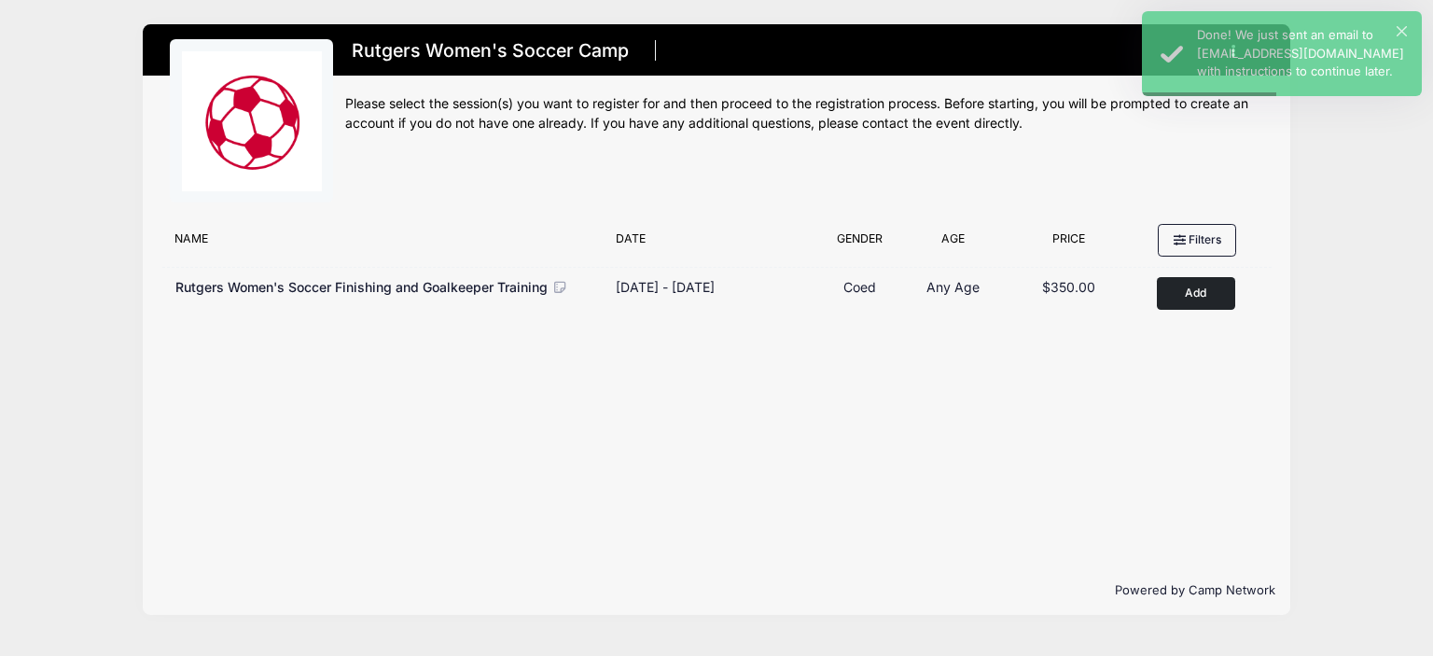
click at [1067, 237] on div "Price" at bounding box center [1069, 243] width 132 height 26
click at [1185, 238] on button "Filters" at bounding box center [1197, 240] width 78 height 32
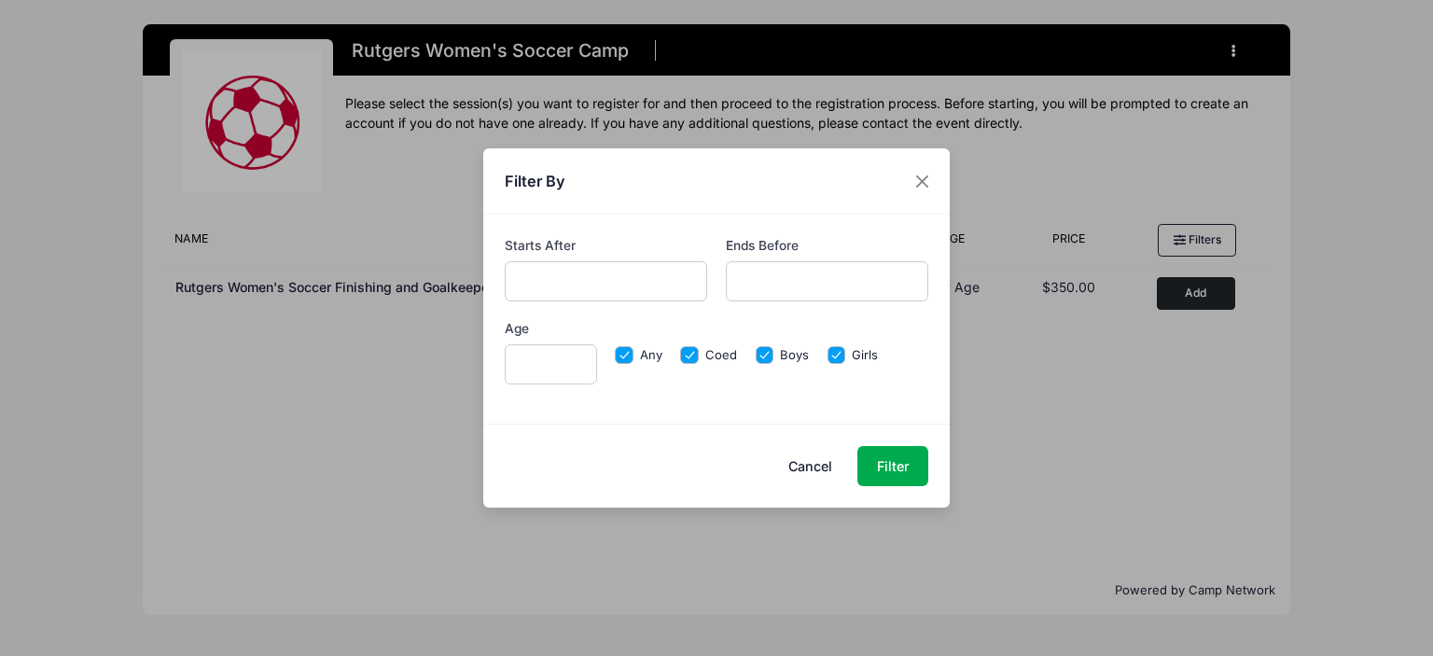
click at [823, 478] on button "Cancel" at bounding box center [811, 466] width 82 height 40
